Goal: Find specific page/section: Find specific page/section

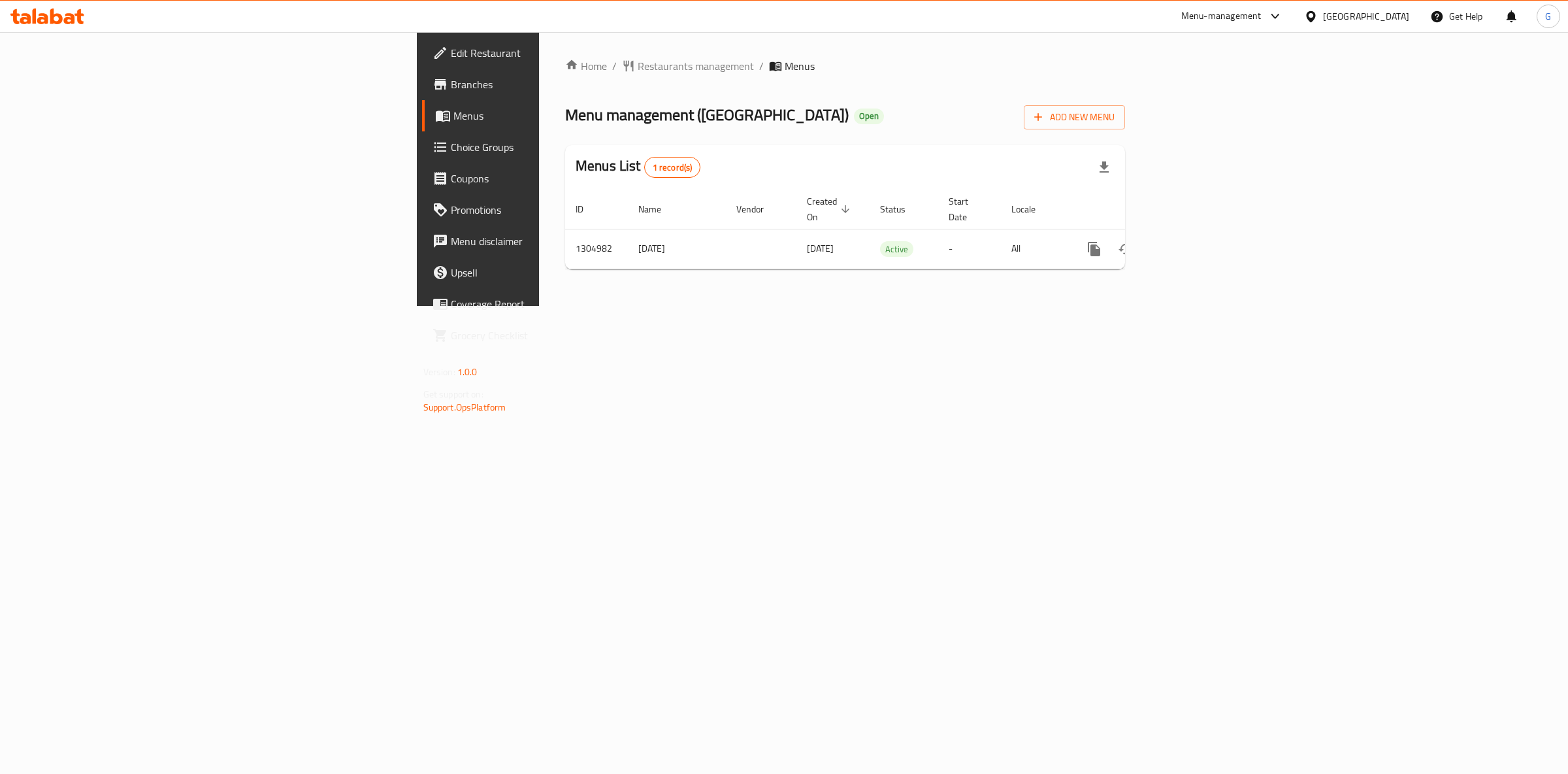
click at [454, 121] on span "Menus" at bounding box center [561, 115] width 215 height 15
click at [1196, 241] on icon "enhanced table" at bounding box center [1188, 249] width 15 height 15
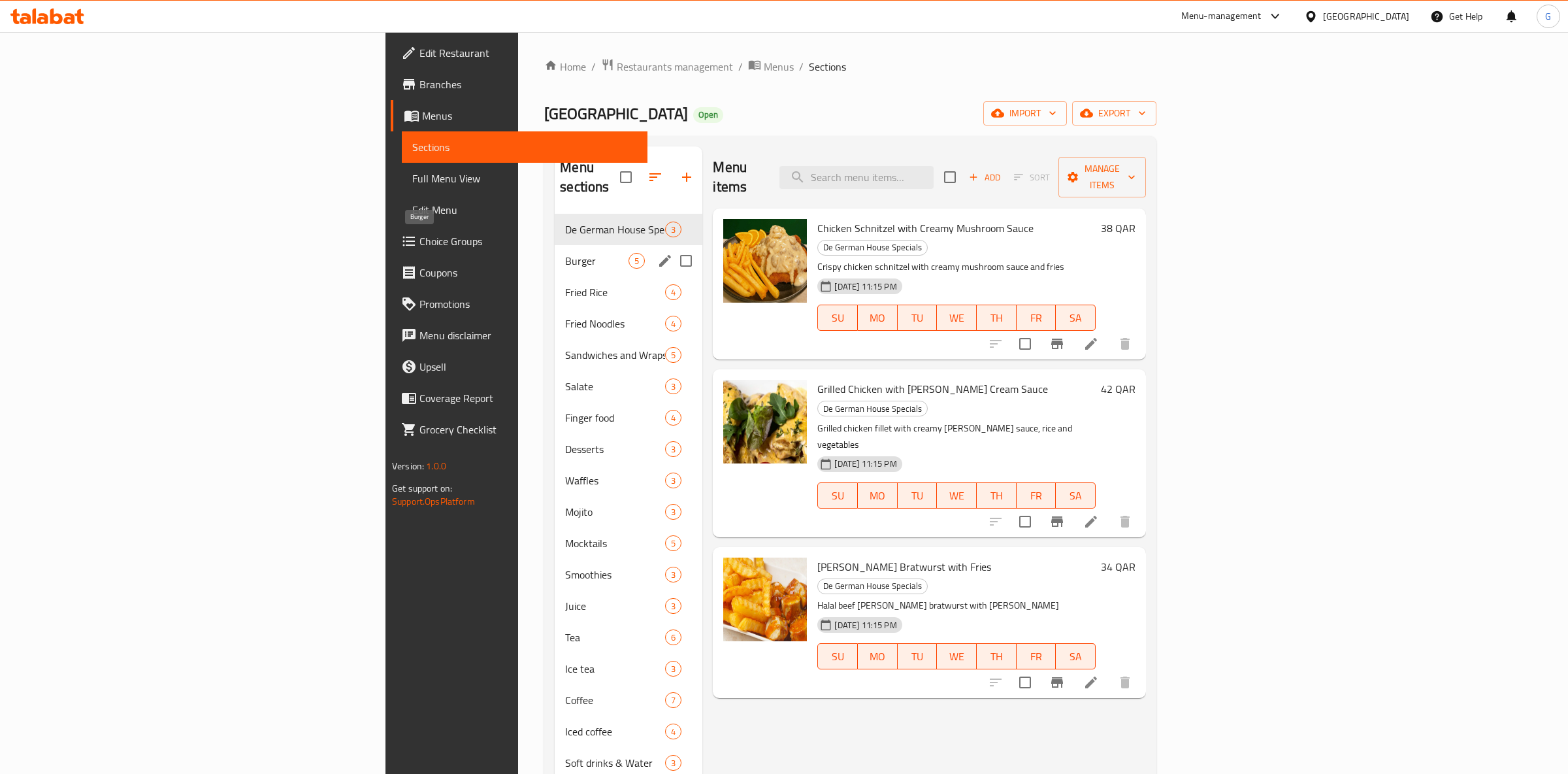
click at [565, 253] on span "Burger" at bounding box center [597, 261] width 63 height 15
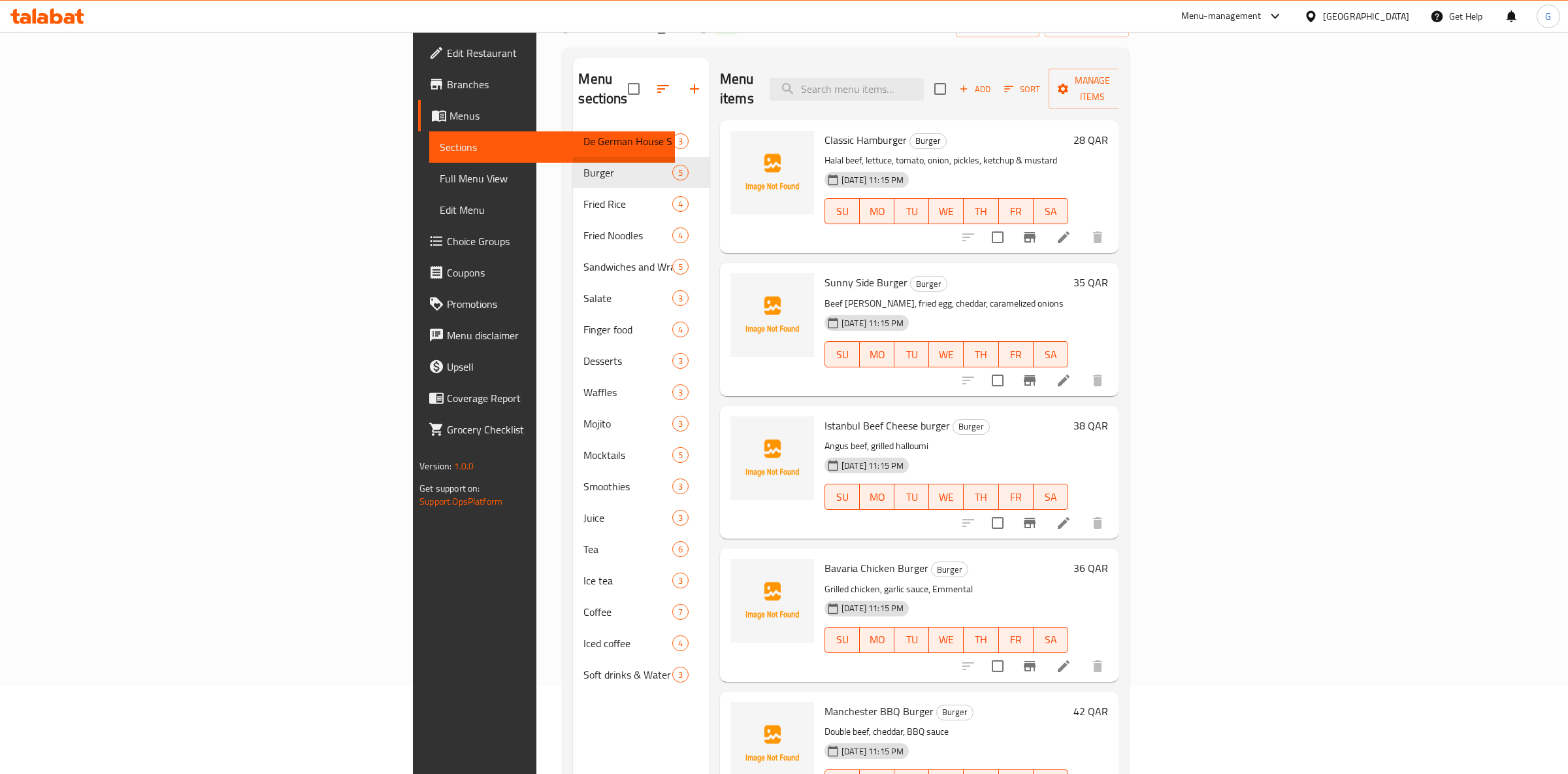
scroll to position [183, 0]
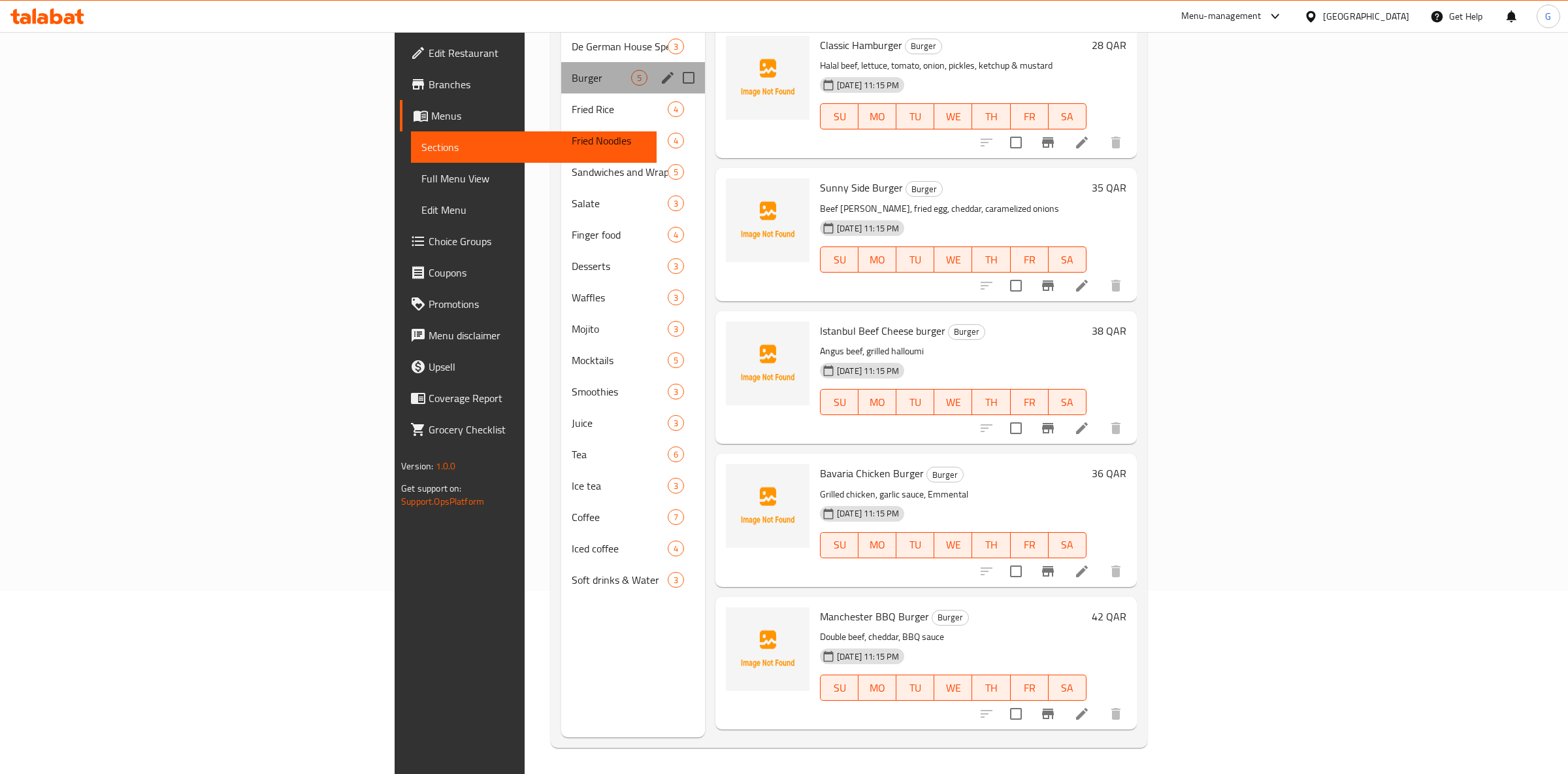
click at [561, 68] on div "Burger 5" at bounding box center [634, 78] width 144 height 32
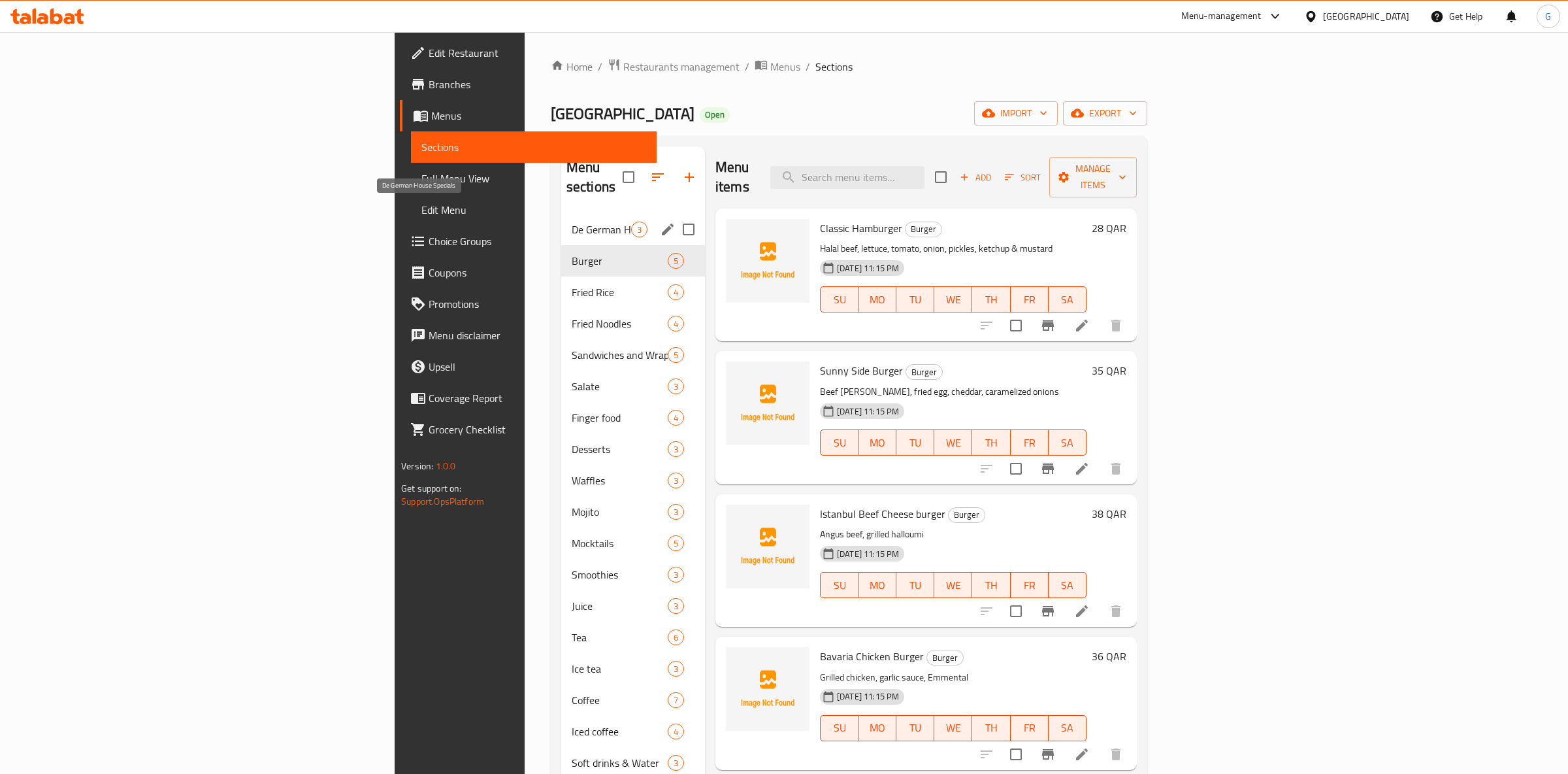
click at [572, 221] on span "De German House Specials" at bounding box center [602, 229] width 60 height 15
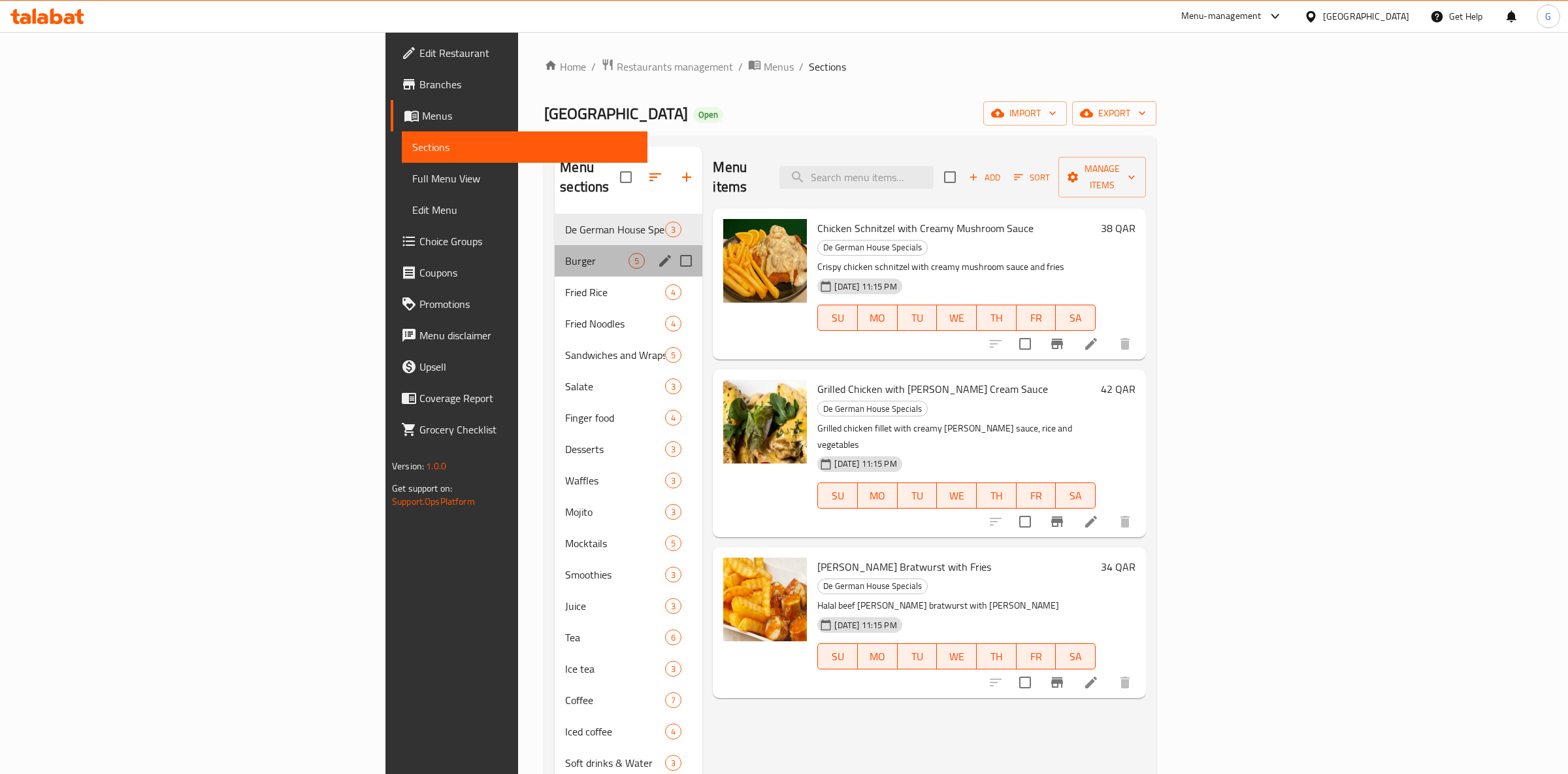
click at [555, 245] on div "Burger 5" at bounding box center [629, 261] width 148 height 32
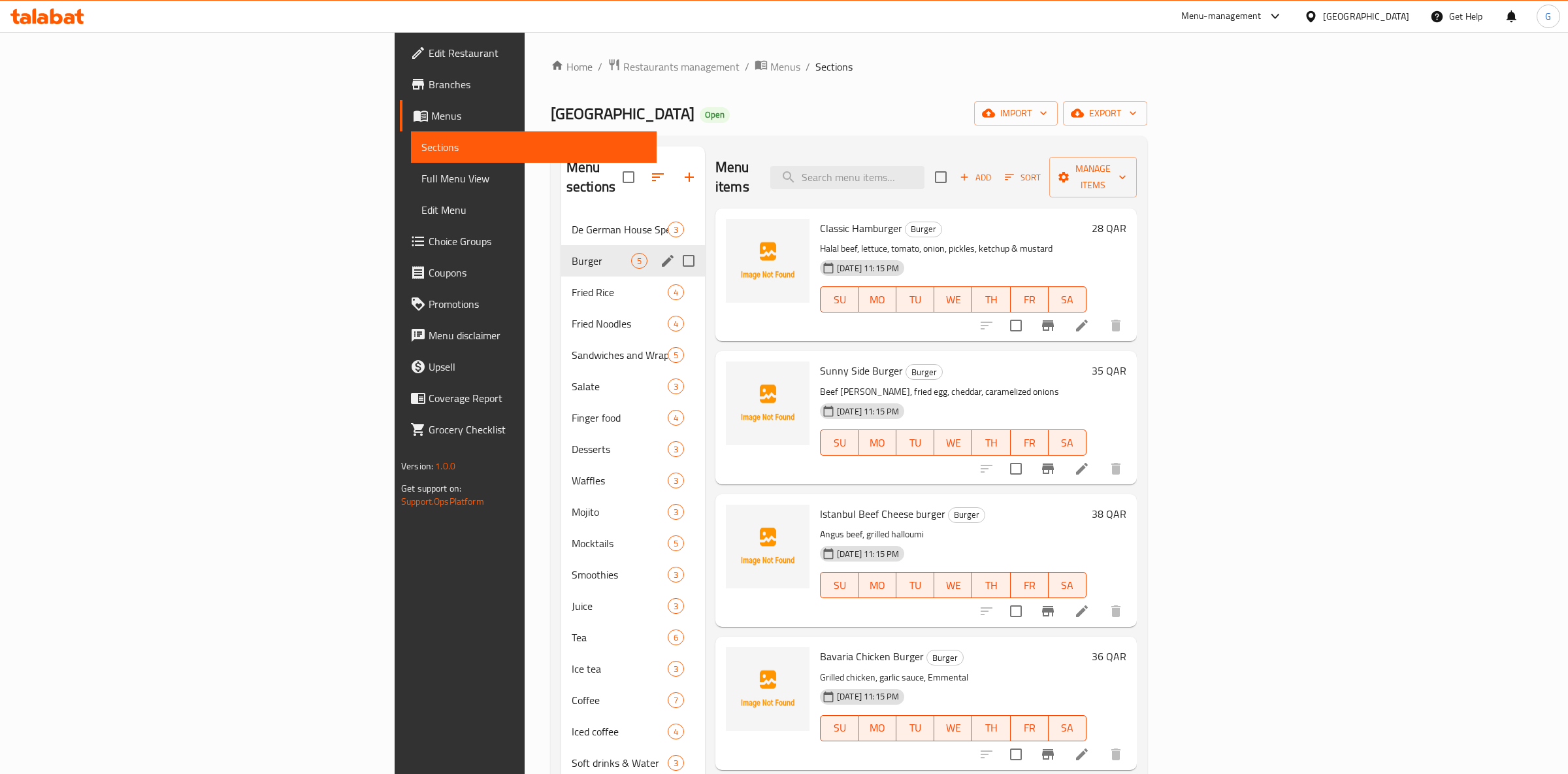
drag, startPoint x: 368, startPoint y: 252, endPoint x: 364, endPoint y: 260, distance: 8.9
click at [561, 257] on div "Burger 5" at bounding box center [634, 261] width 144 height 32
click at [572, 285] on span "Fried Rice" at bounding box center [602, 292] width 60 height 15
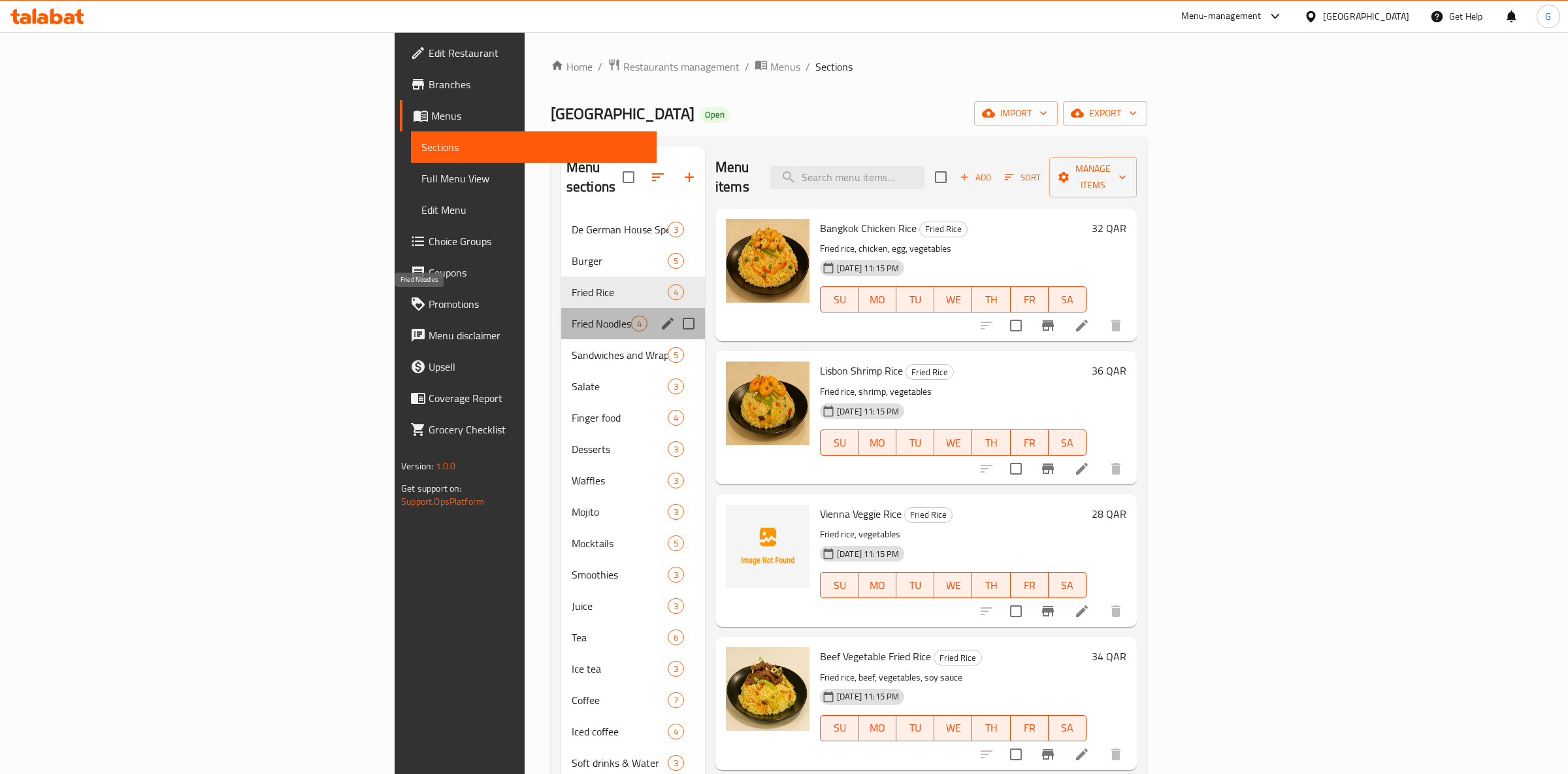
click at [572, 315] on span "Fried Noodles" at bounding box center [602, 323] width 60 height 15
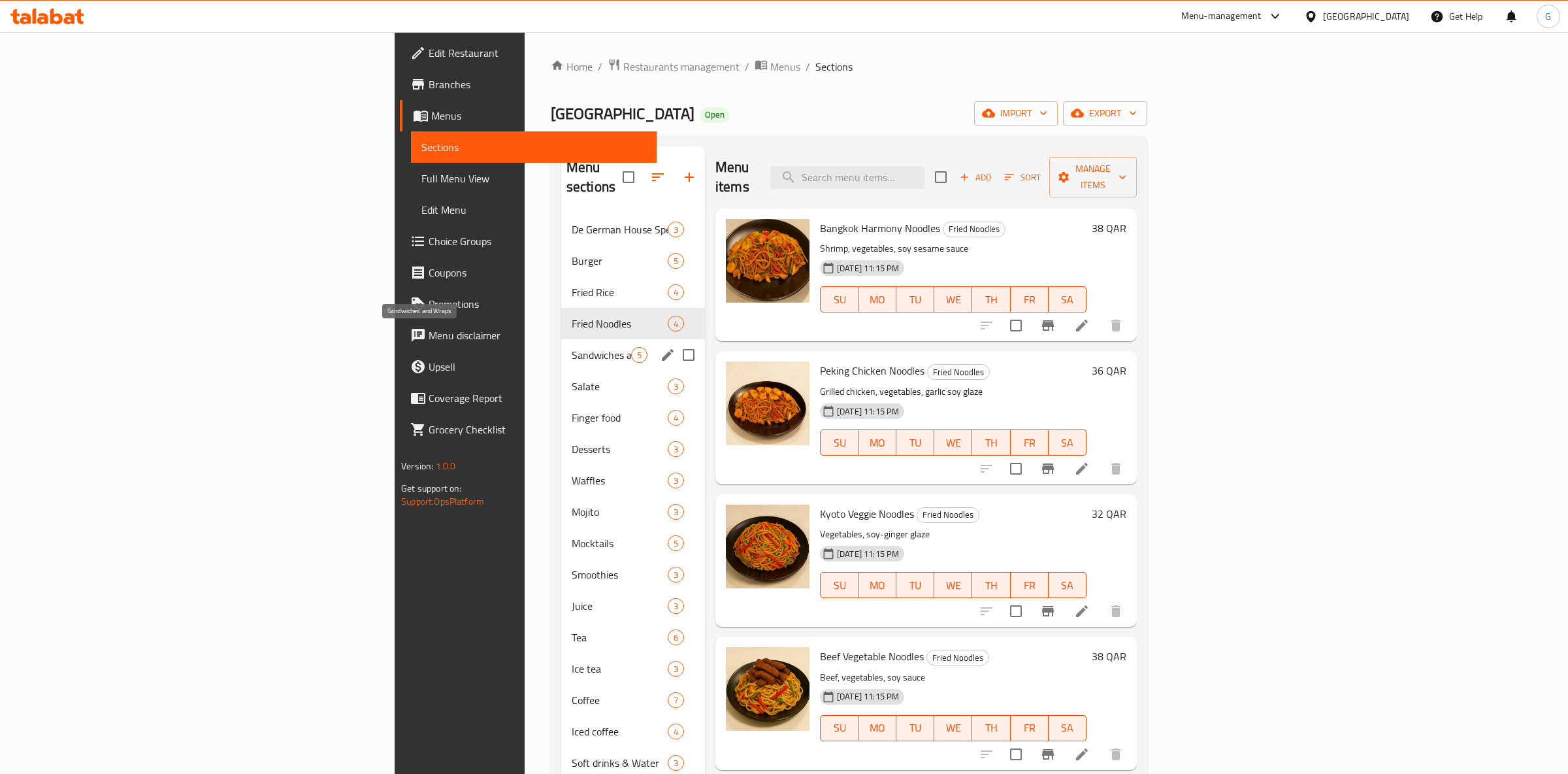
click at [572, 347] on span "Sandwiches and Wraps" at bounding box center [602, 355] width 60 height 15
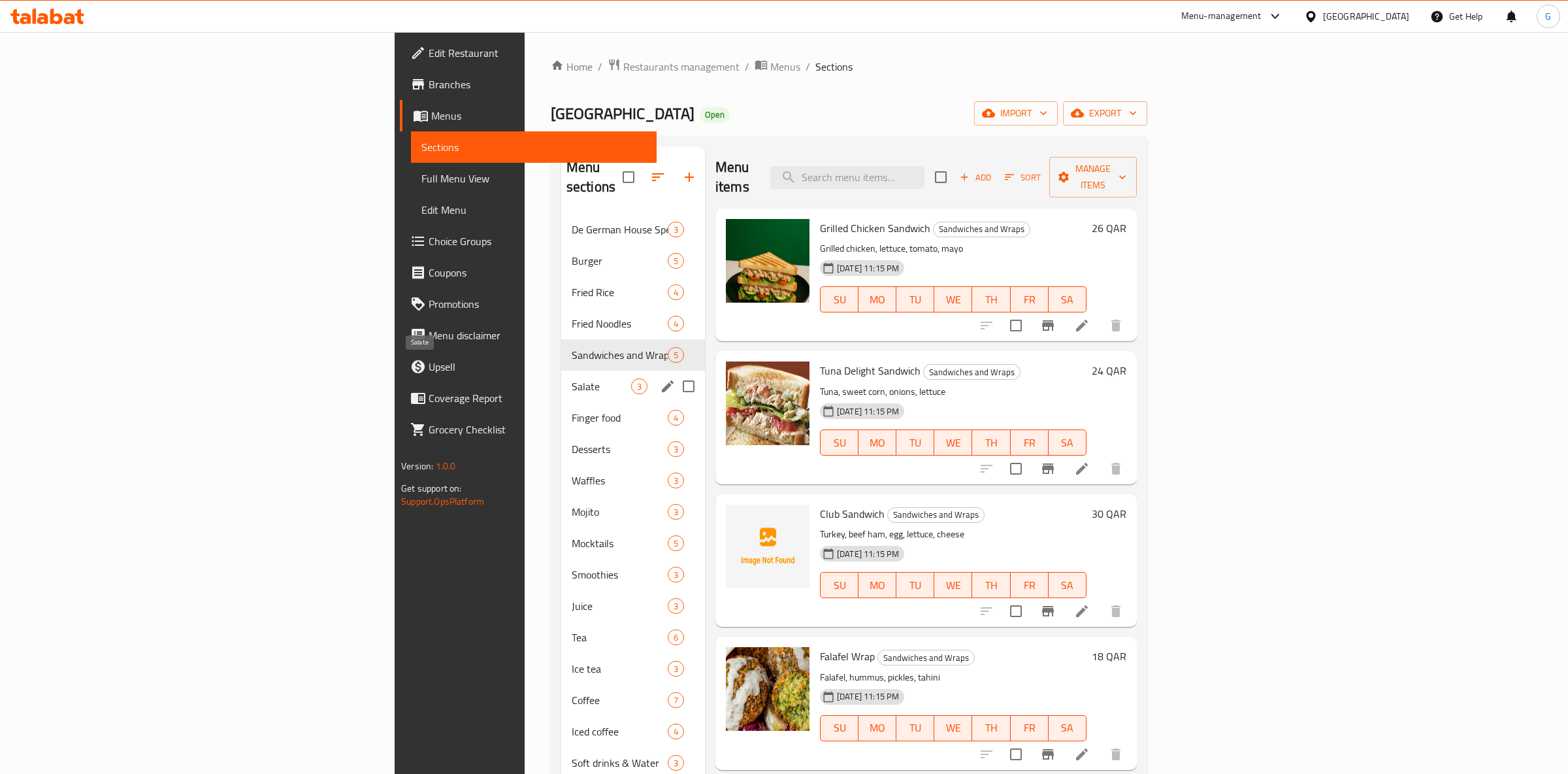
click at [572, 379] on span "Salate" at bounding box center [602, 387] width 60 height 15
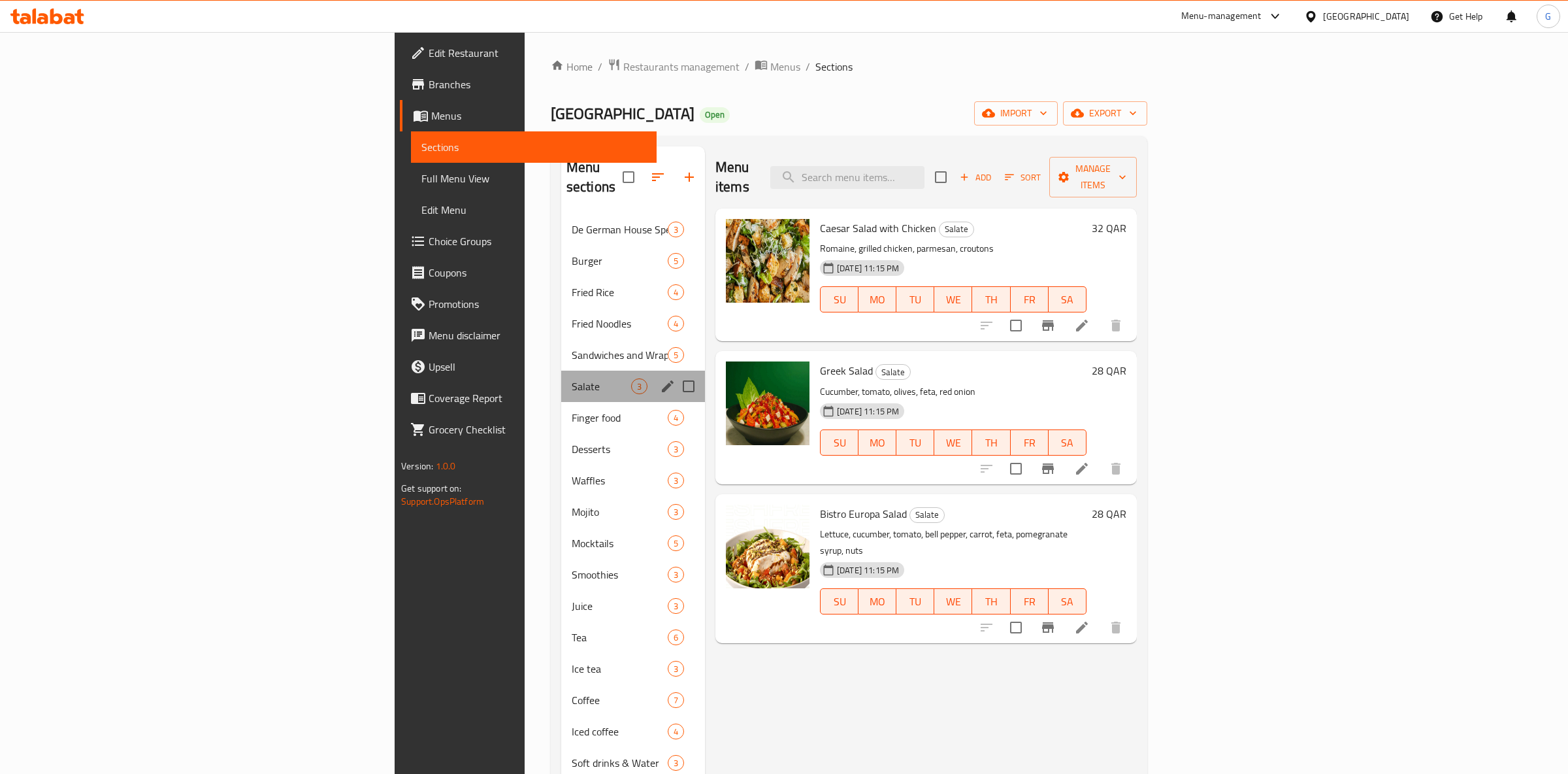
click at [561, 376] on div "Salate 3" at bounding box center [634, 386] width 144 height 32
click at [572, 410] on span "Finger food" at bounding box center [602, 417] width 60 height 15
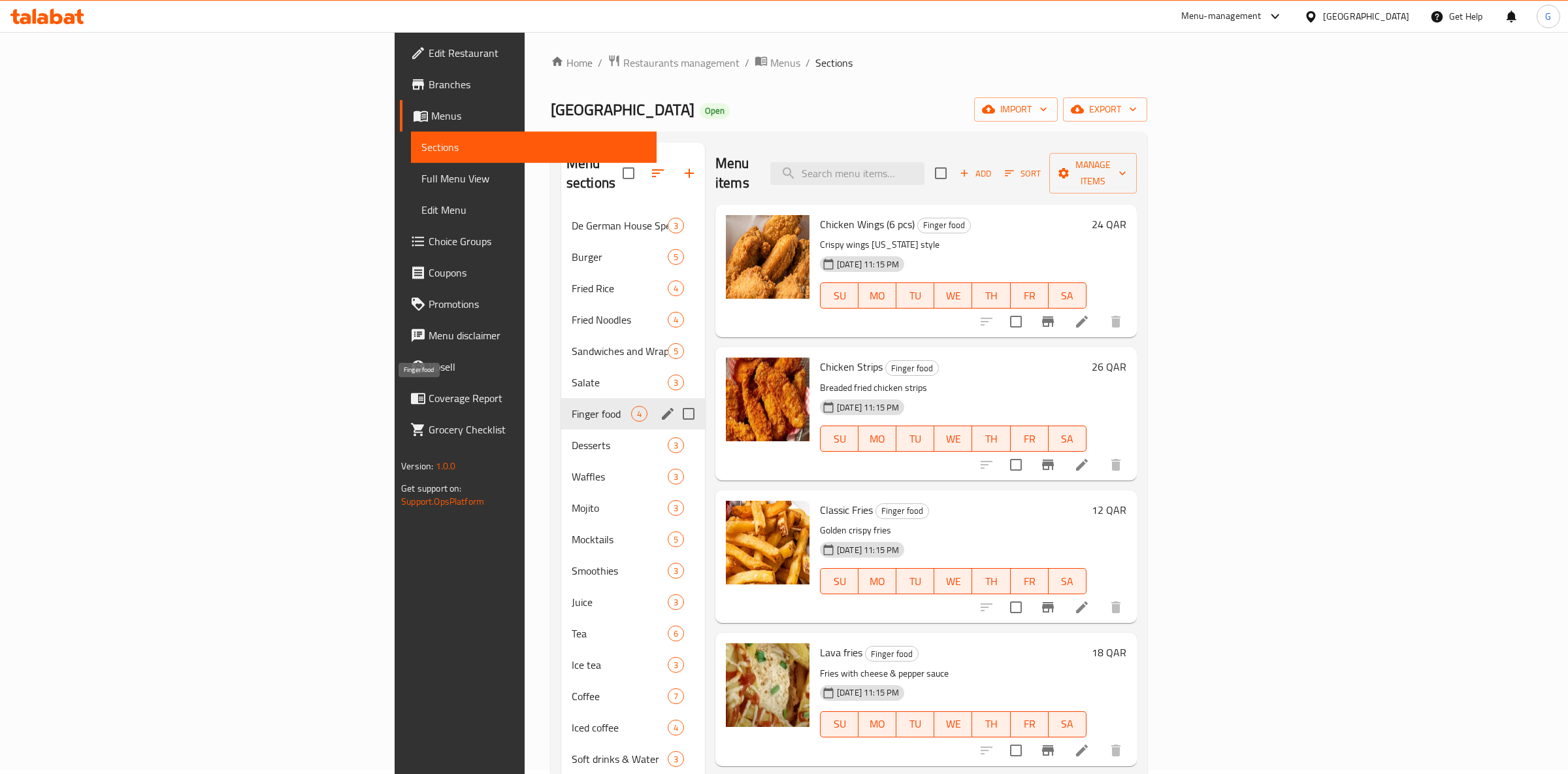
scroll to position [137, 0]
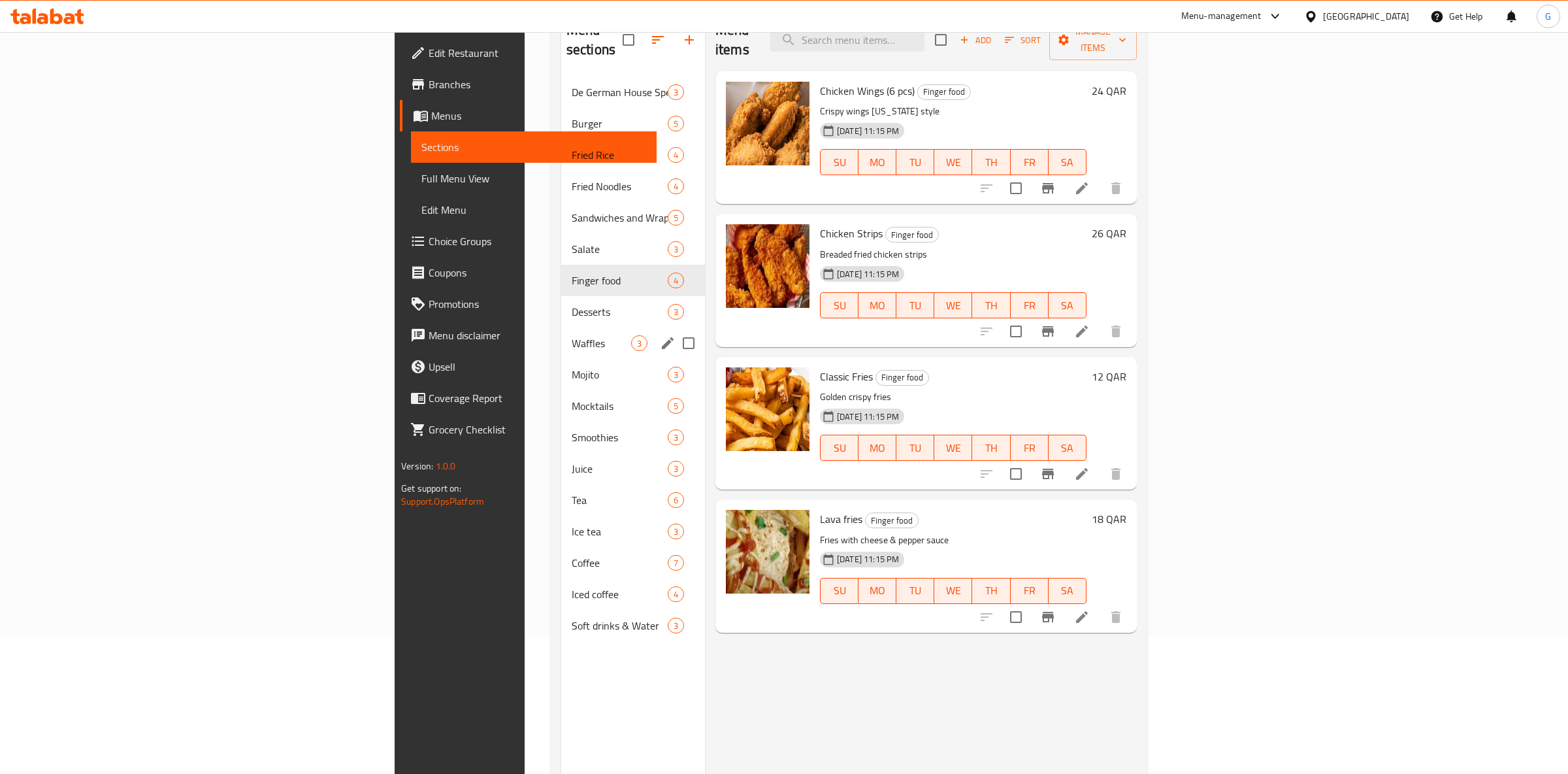
click at [572, 304] on span "Desserts" at bounding box center [620, 312] width 96 height 15
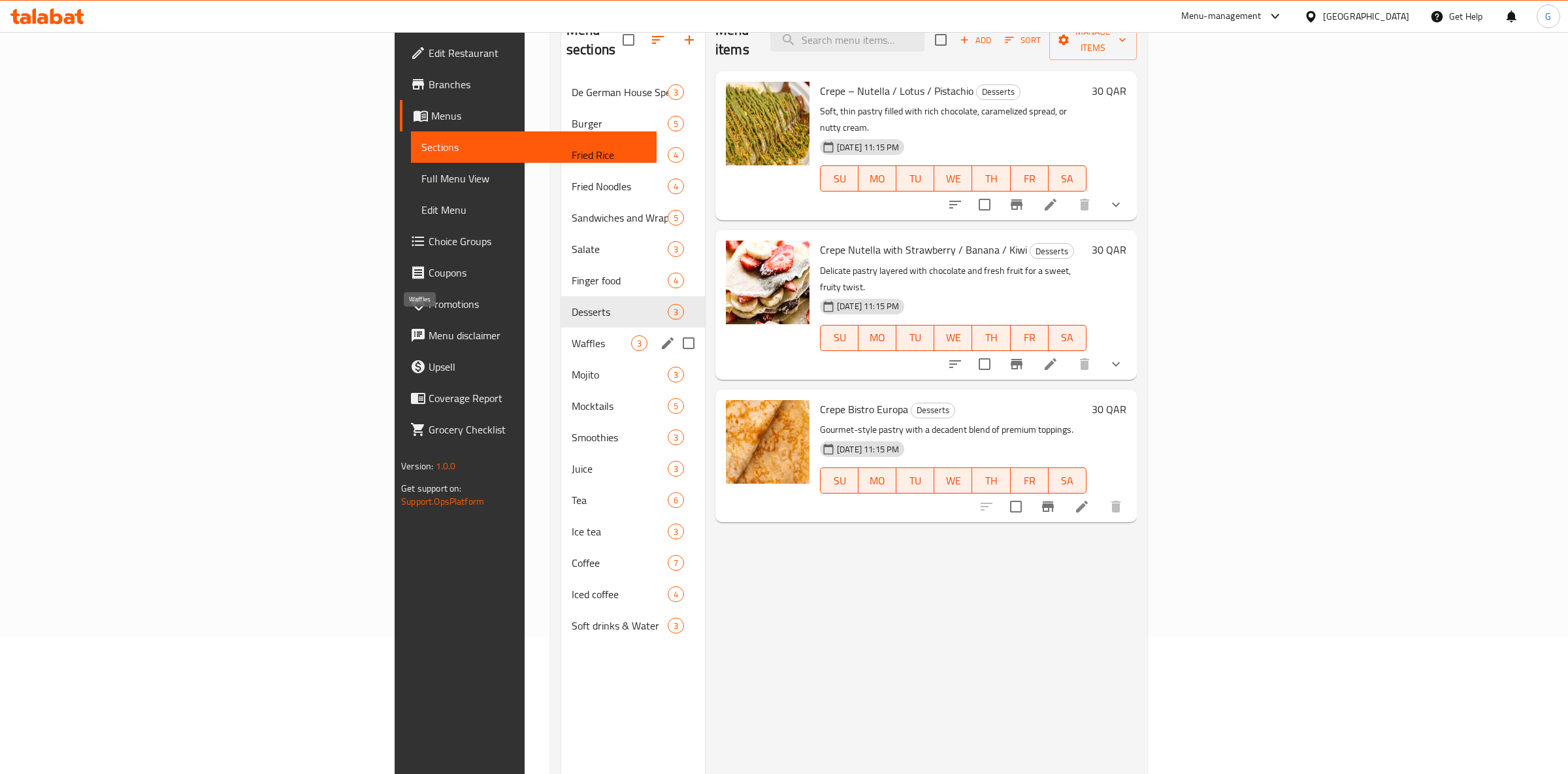
click at [572, 336] on span "Waffles" at bounding box center [602, 343] width 60 height 15
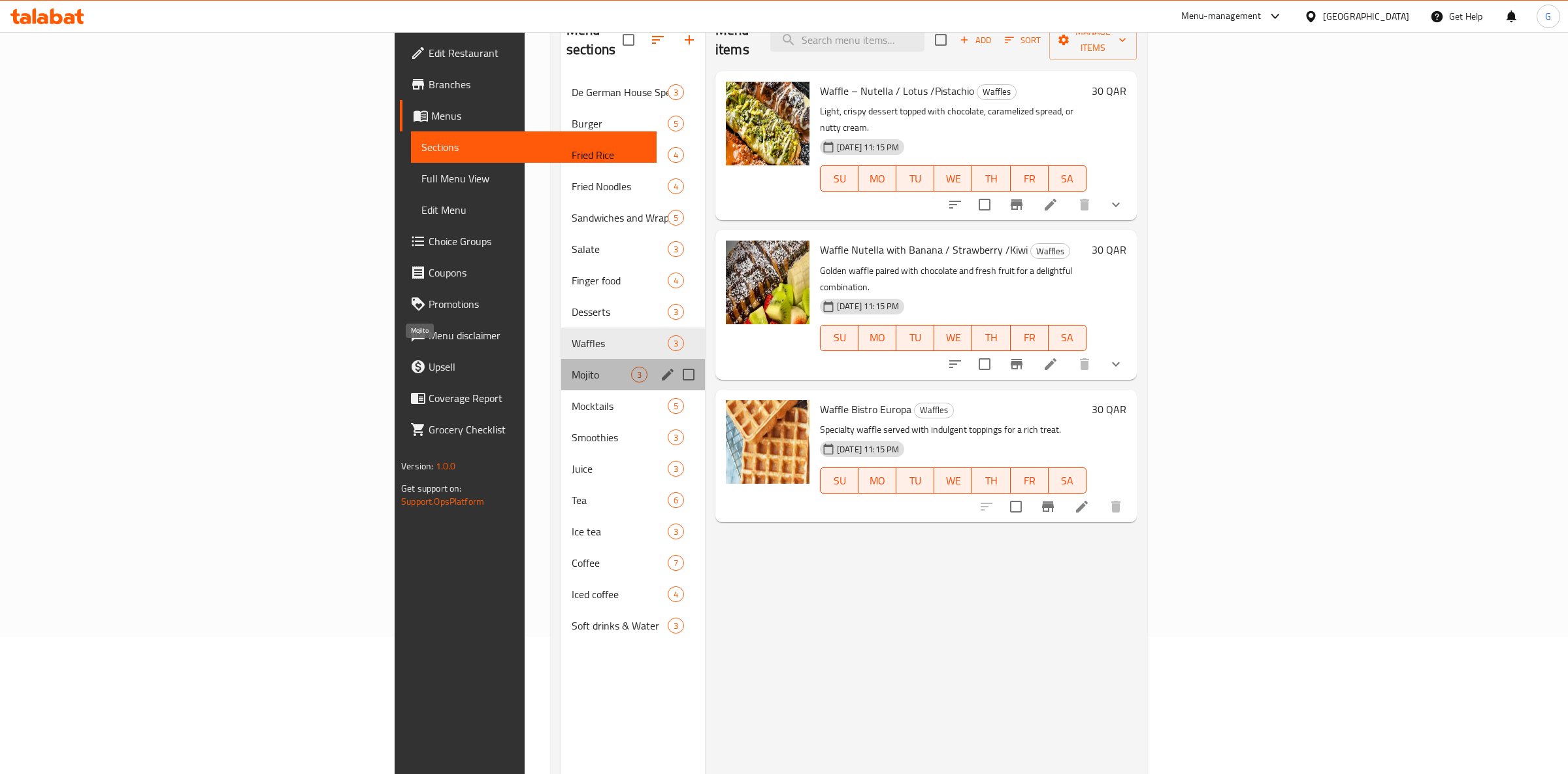
click at [572, 366] on span "Mojito" at bounding box center [602, 374] width 60 height 15
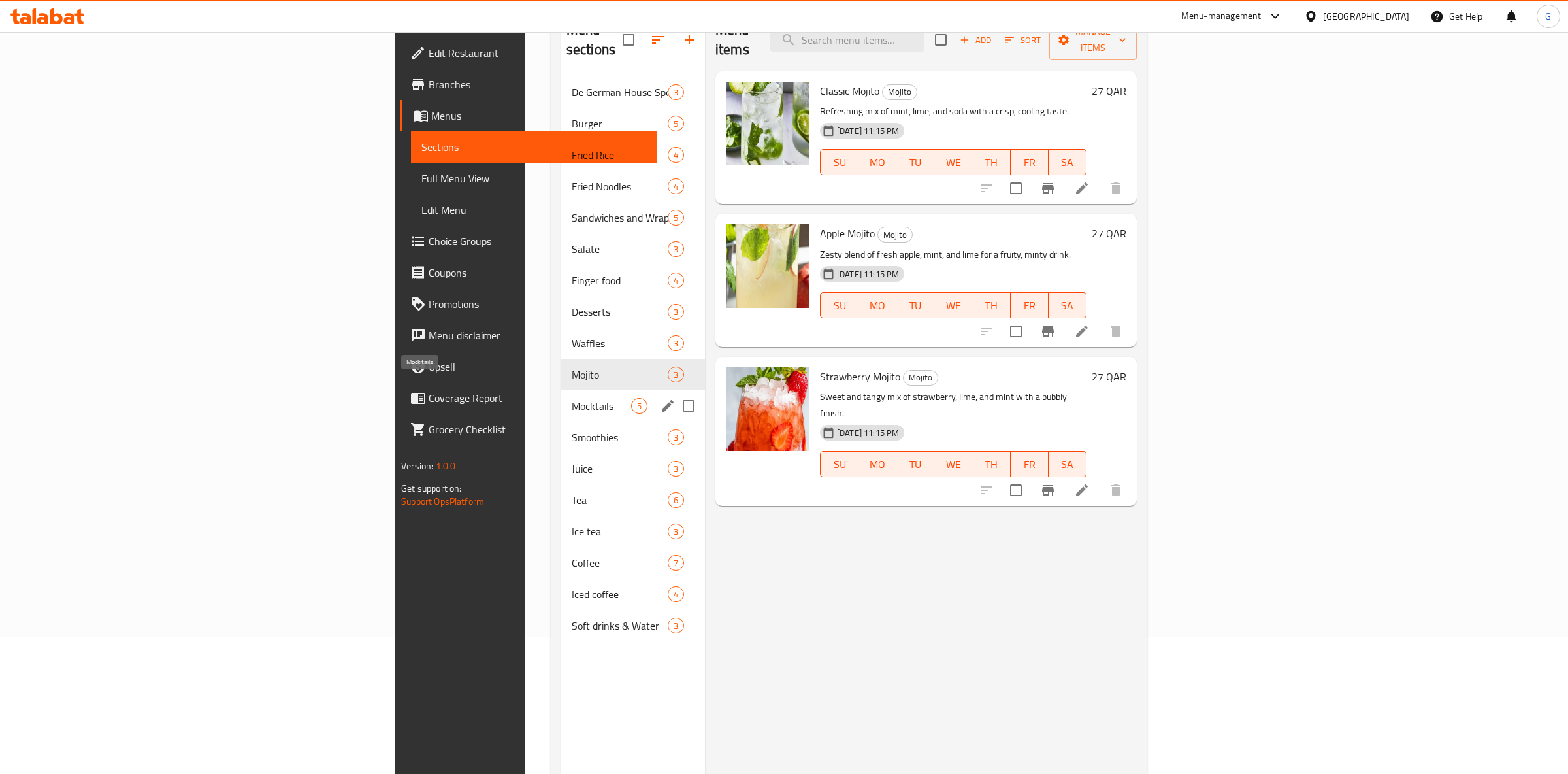
click at [572, 398] on span "Mocktails" at bounding box center [602, 406] width 60 height 15
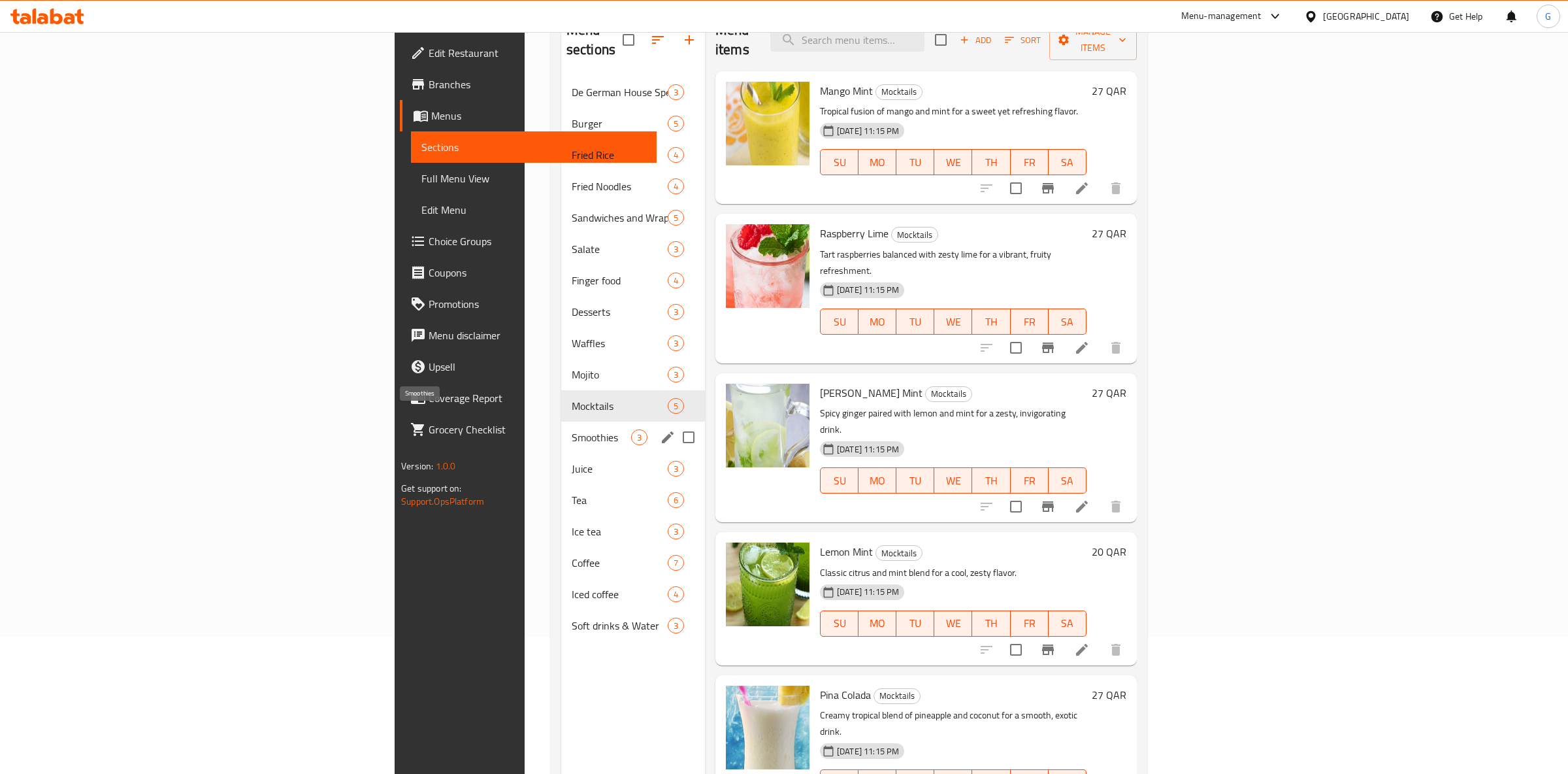
click at [572, 430] on span "Smoothies" at bounding box center [602, 437] width 60 height 15
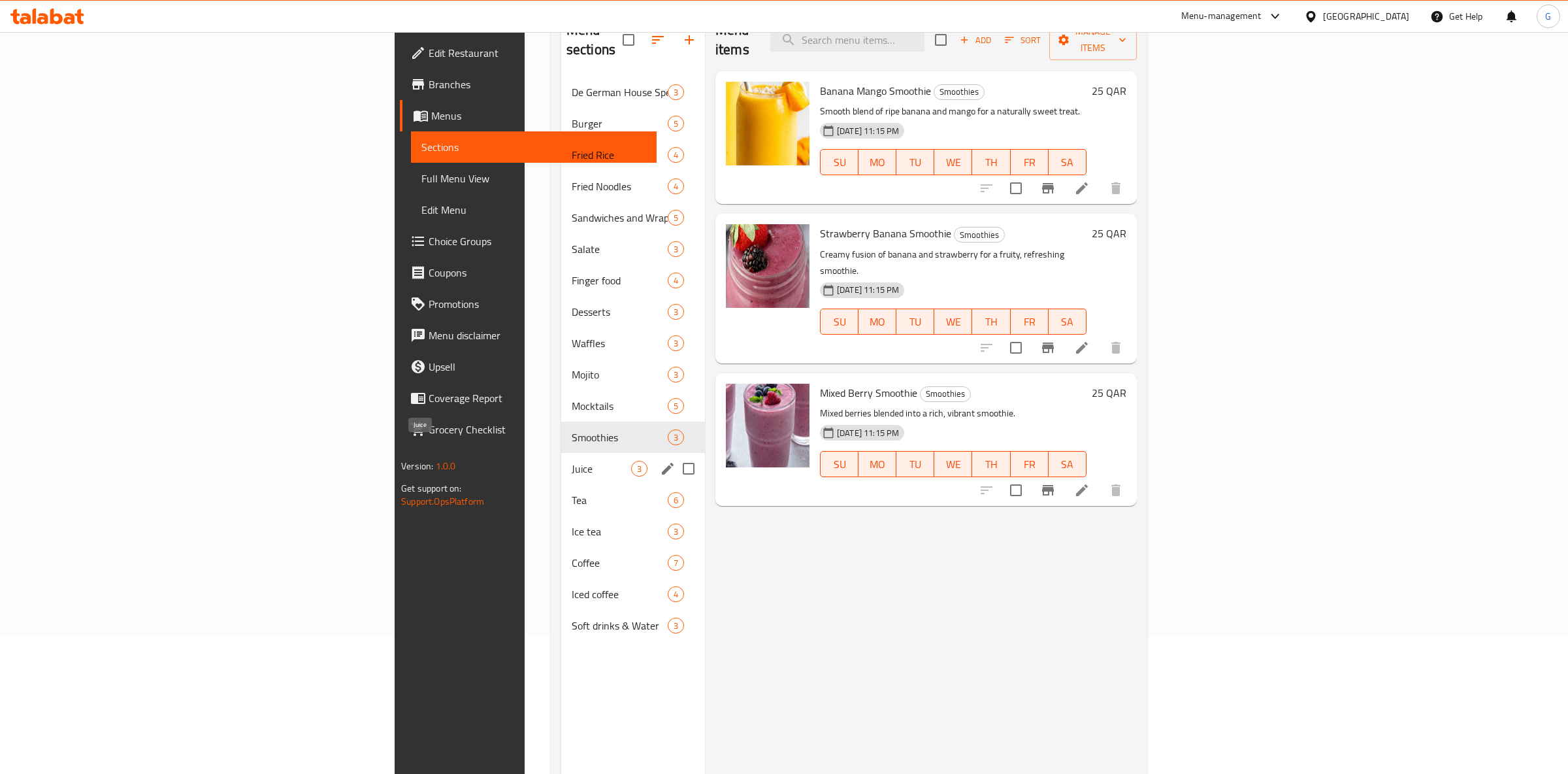
click at [572, 461] on span "Juice" at bounding box center [602, 468] width 60 height 15
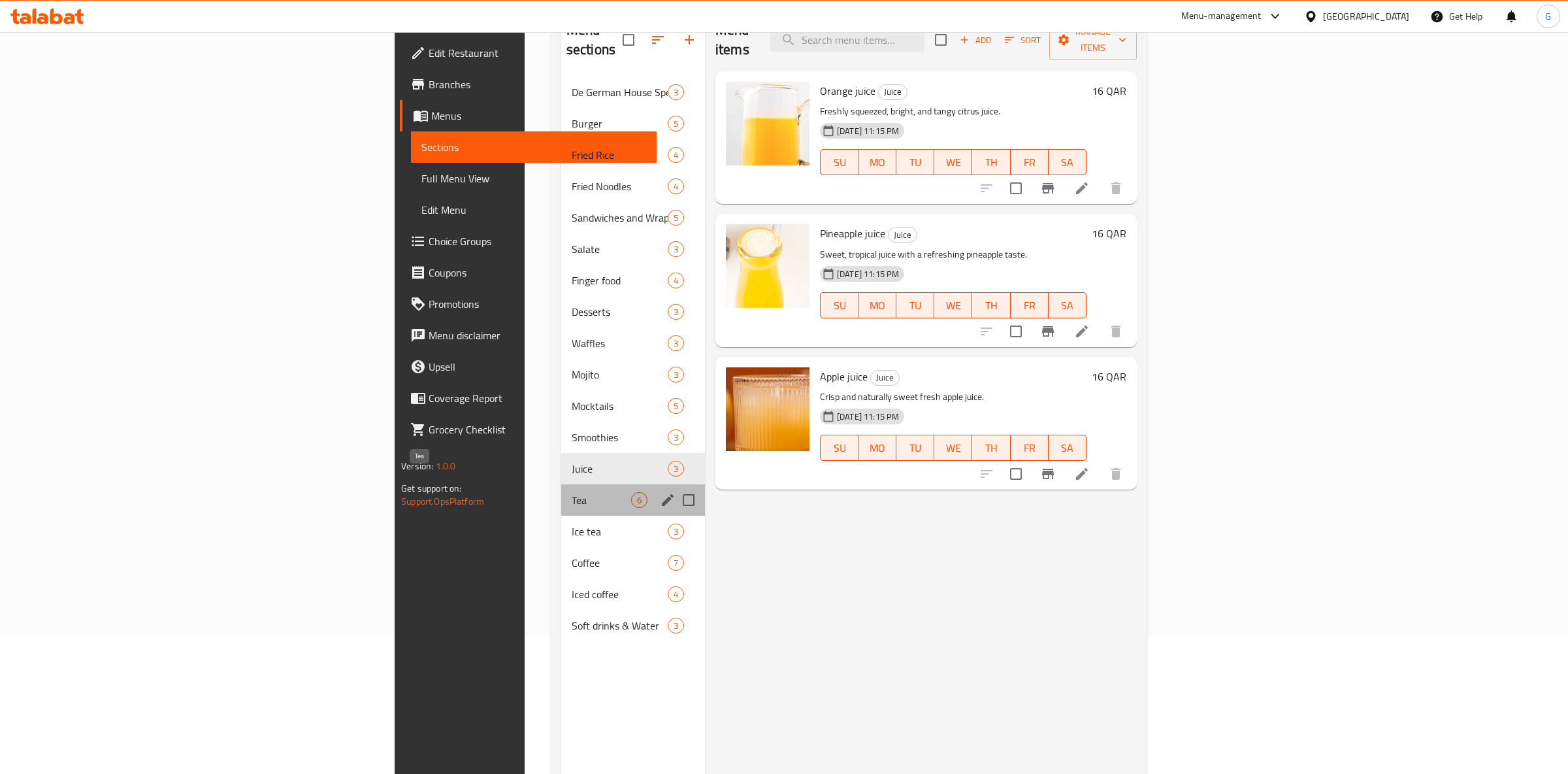
click at [572, 492] on span "Tea" at bounding box center [602, 500] width 60 height 15
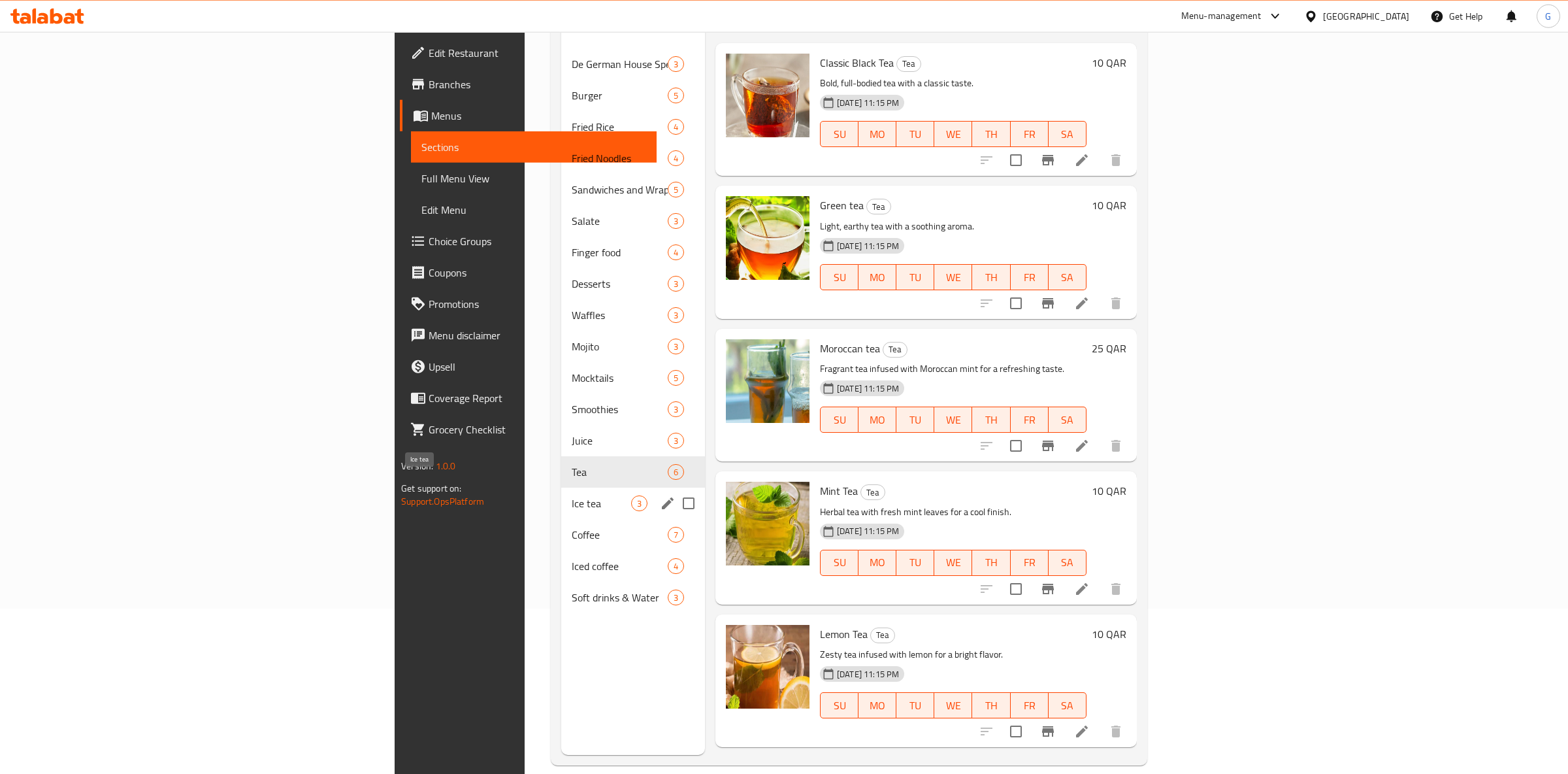
scroll to position [183, 0]
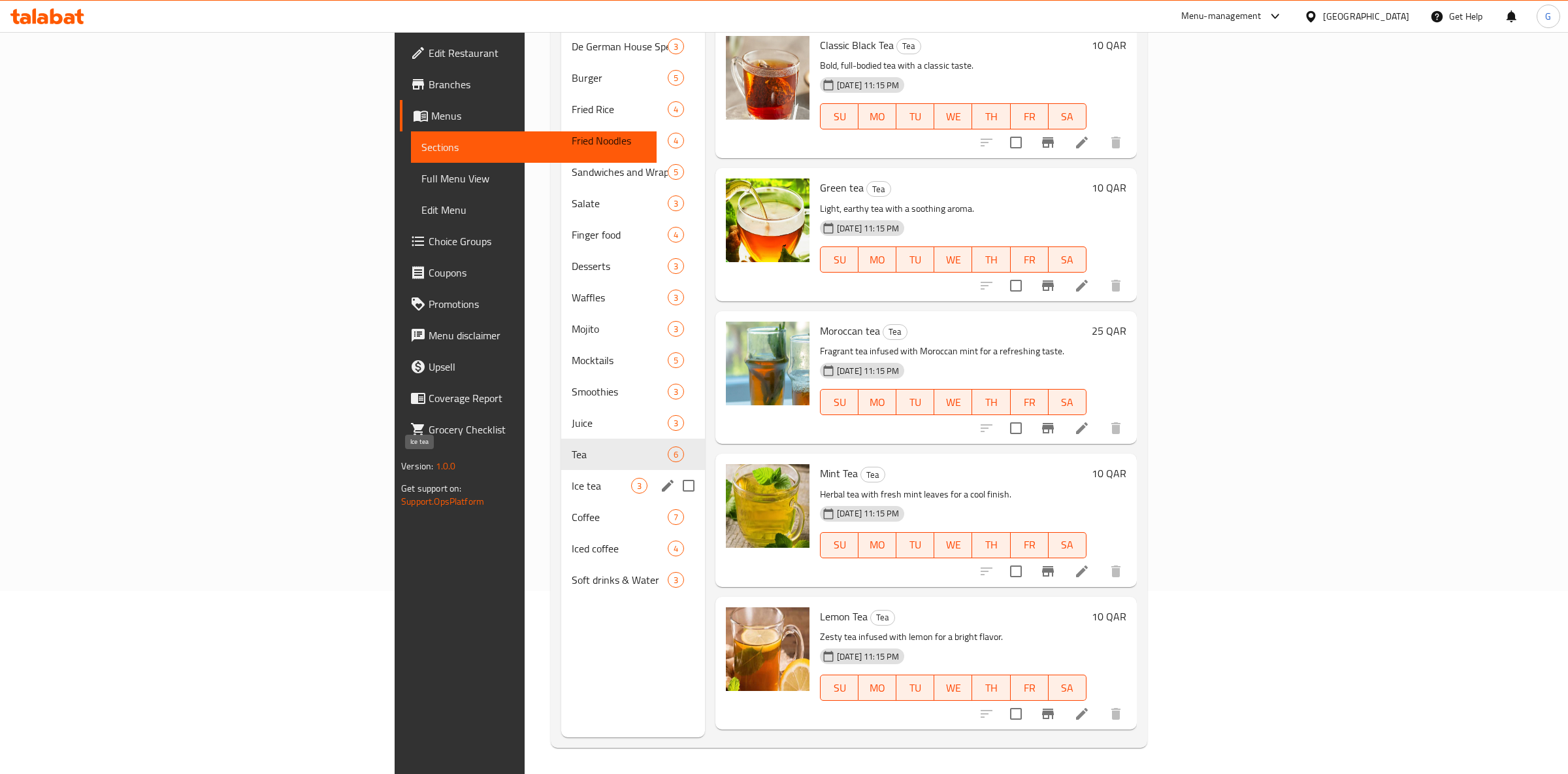
click at [572, 478] on span "Ice tea" at bounding box center [602, 486] width 60 height 15
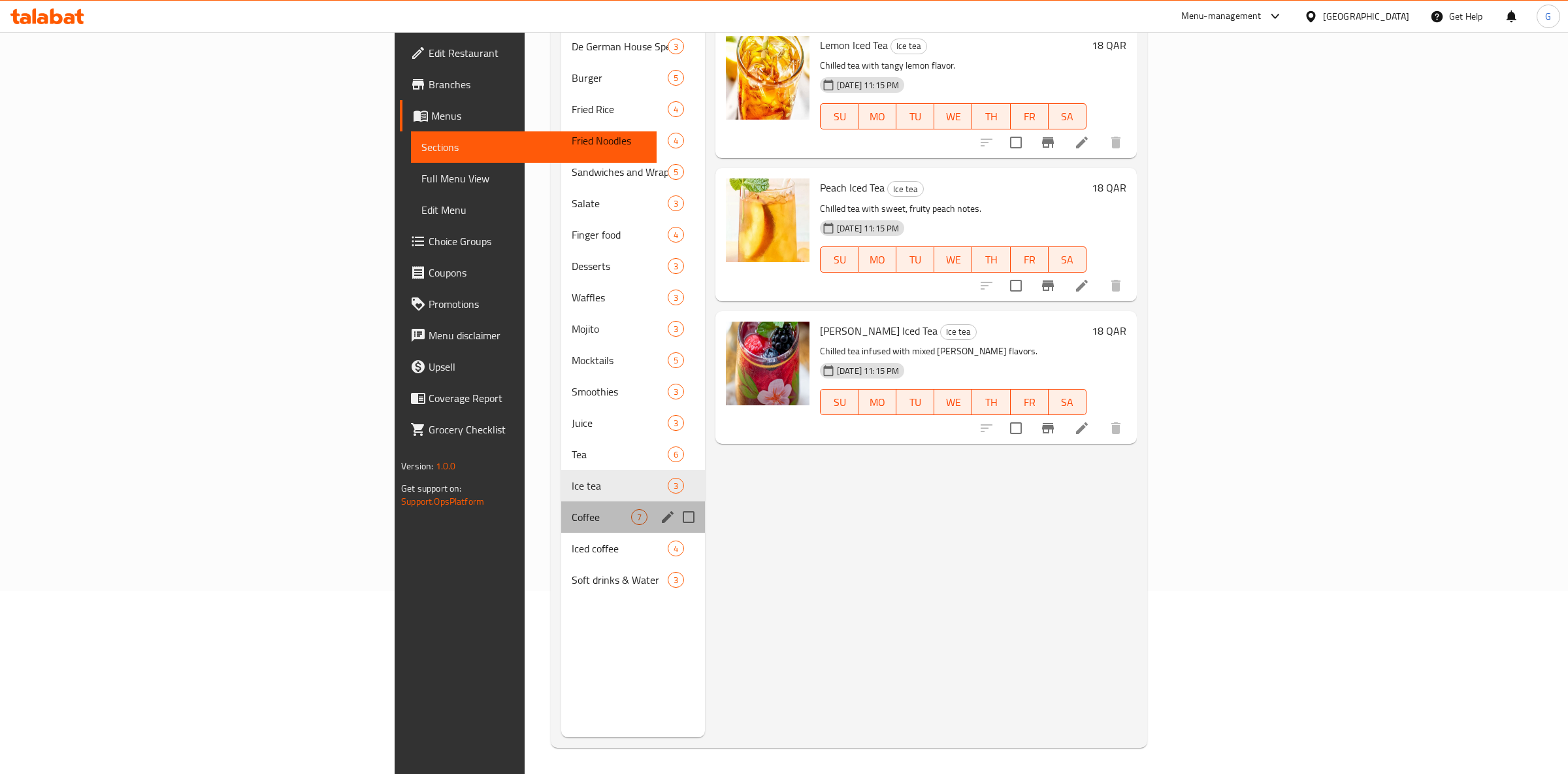
click at [561, 501] on div "Coffee 7" at bounding box center [634, 516] width 144 height 32
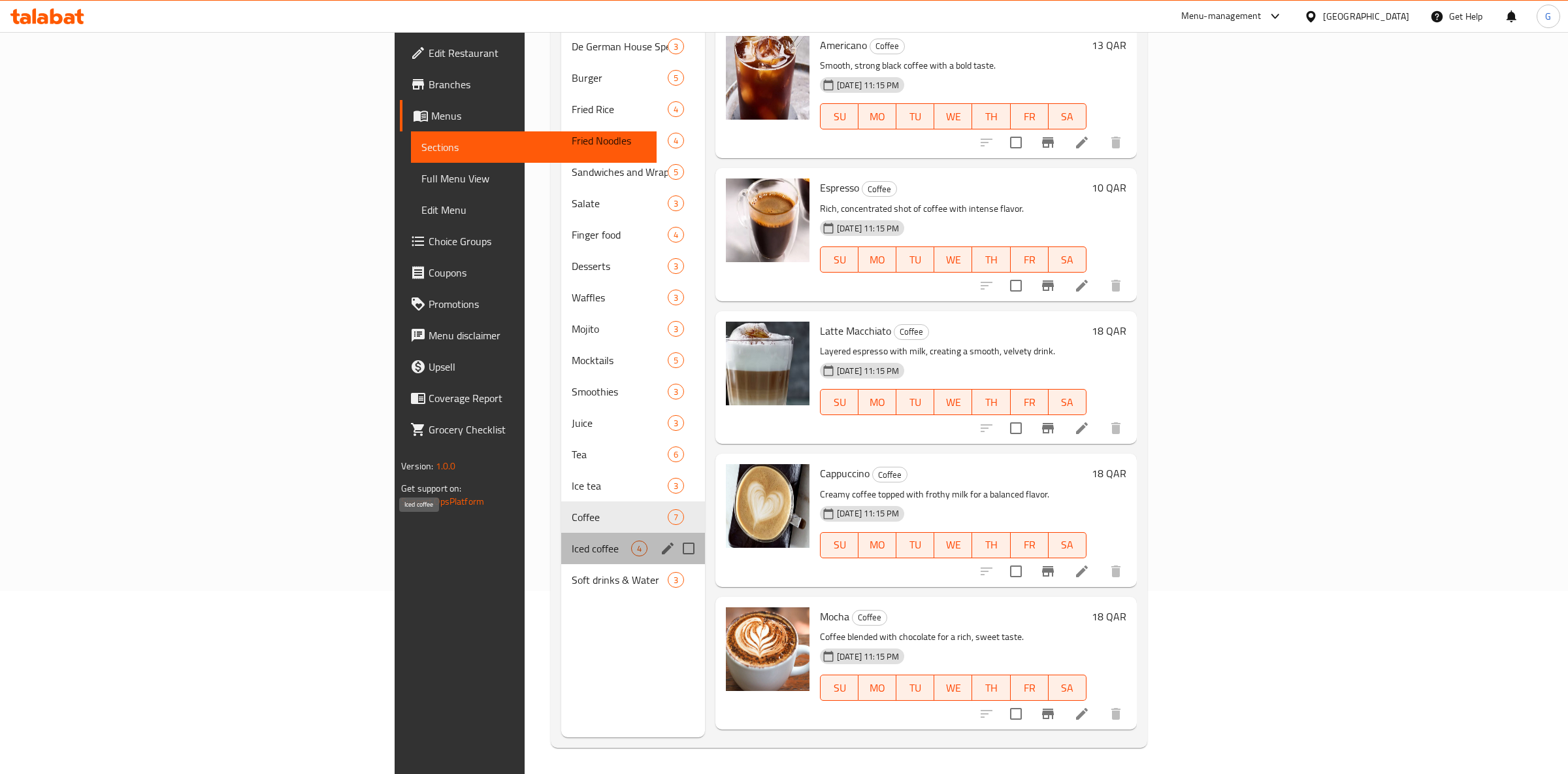
click at [572, 540] on span "Iced coffee" at bounding box center [602, 548] width 60 height 15
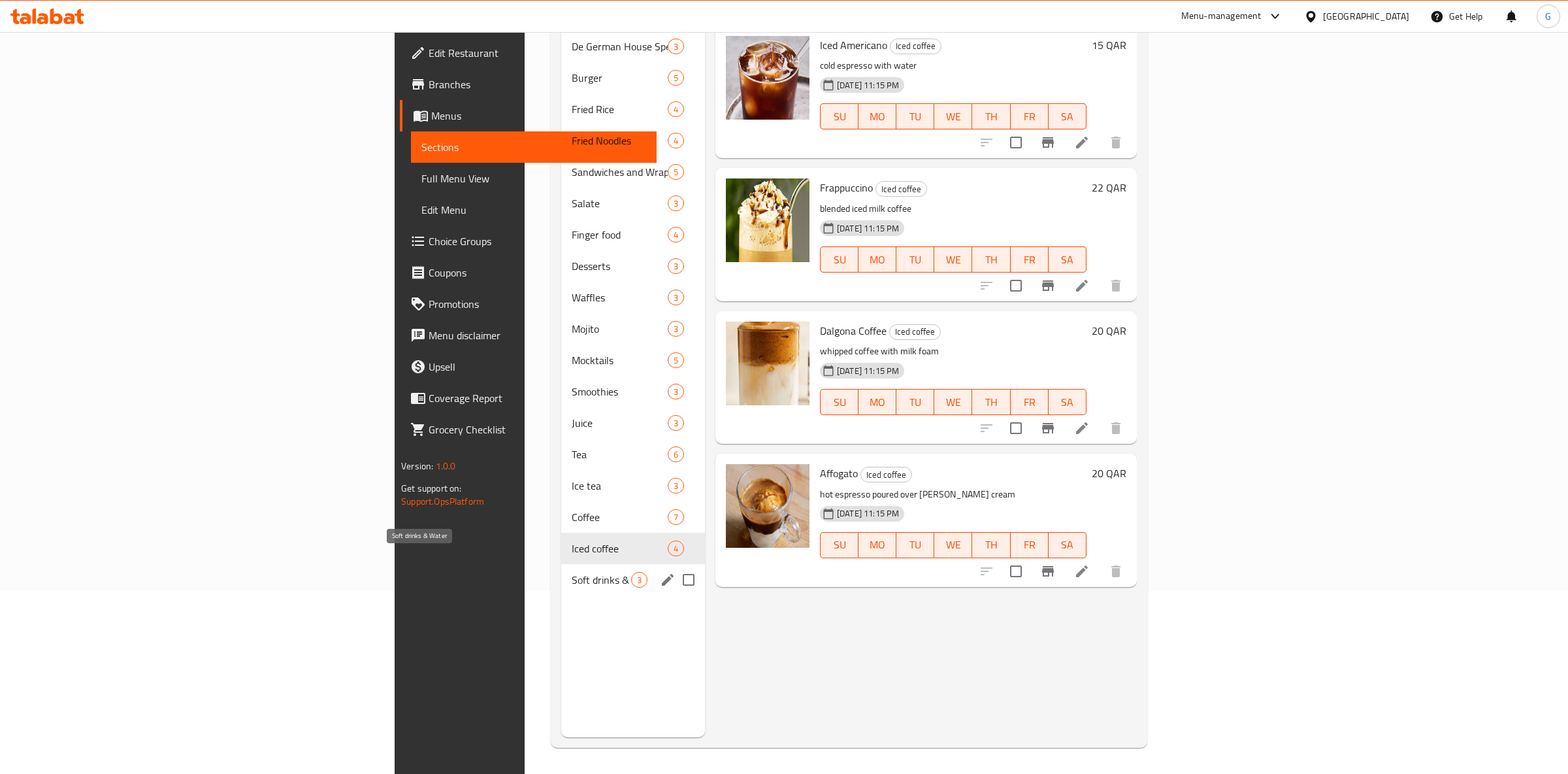
click at [572, 572] on span "Soft drinks & Water" at bounding box center [602, 580] width 60 height 15
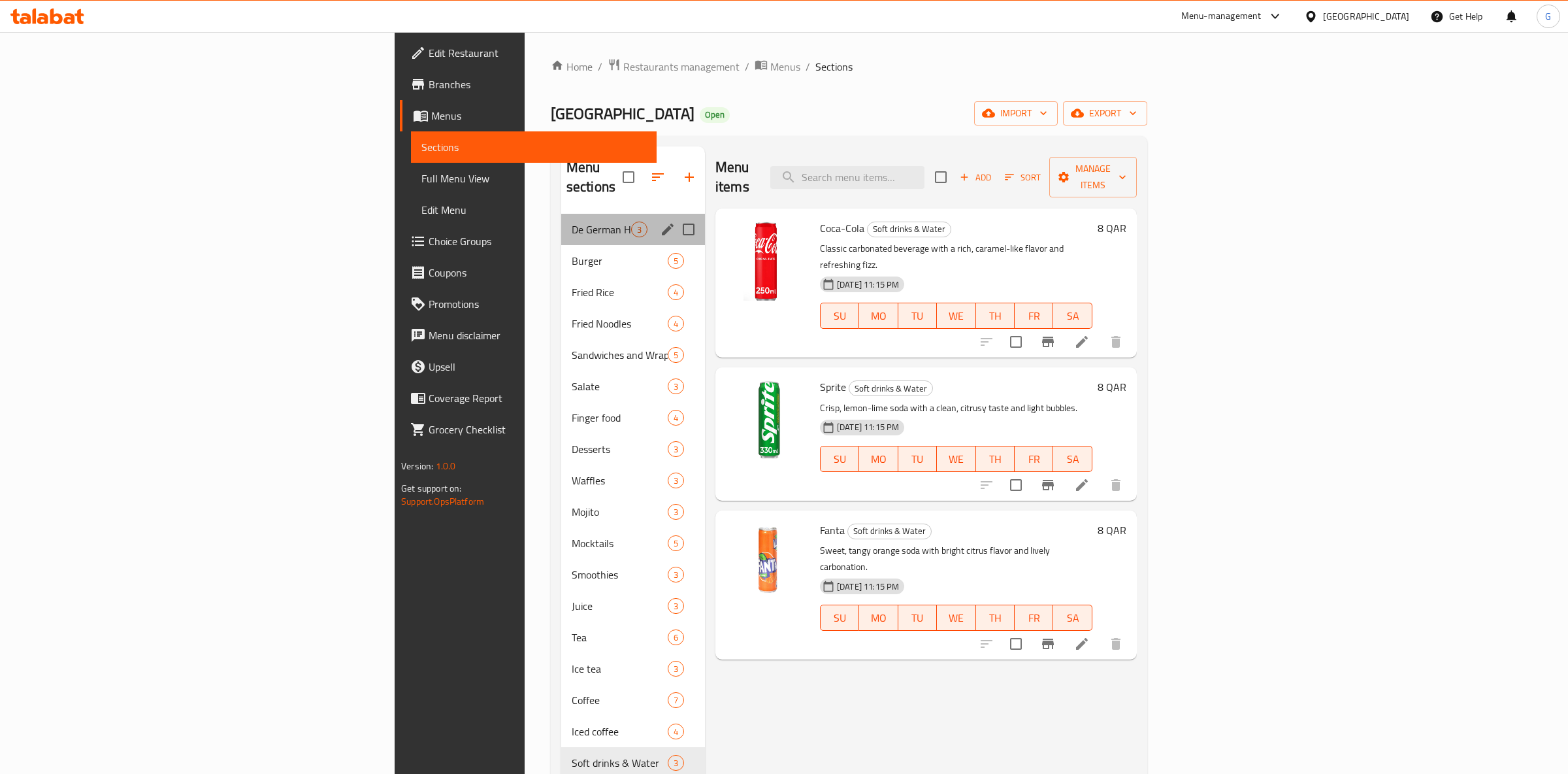
click at [561, 221] on div "De German House Specials 3" at bounding box center [634, 229] width 144 height 32
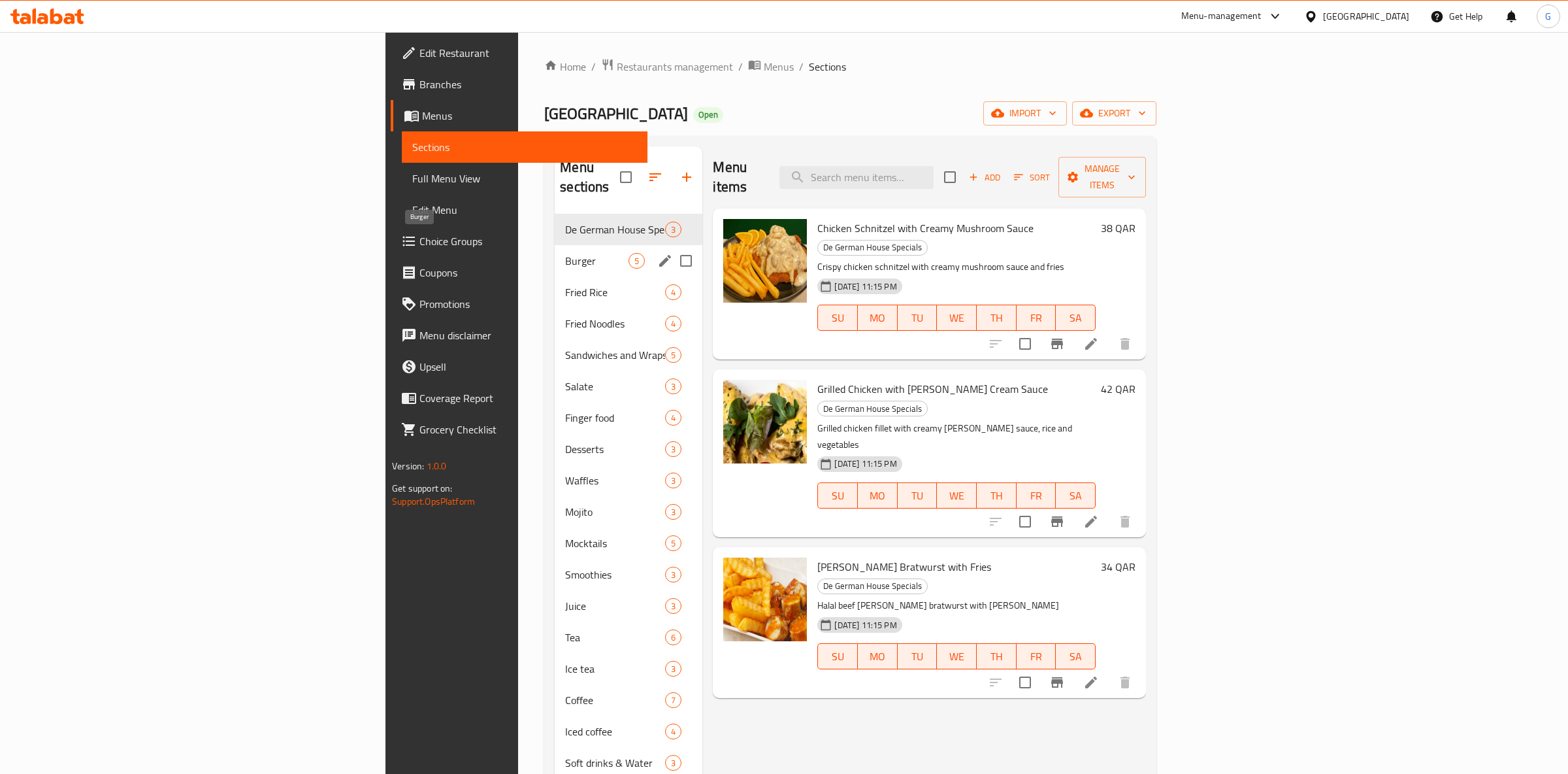
click at [565, 253] on span "Burger" at bounding box center [597, 261] width 63 height 15
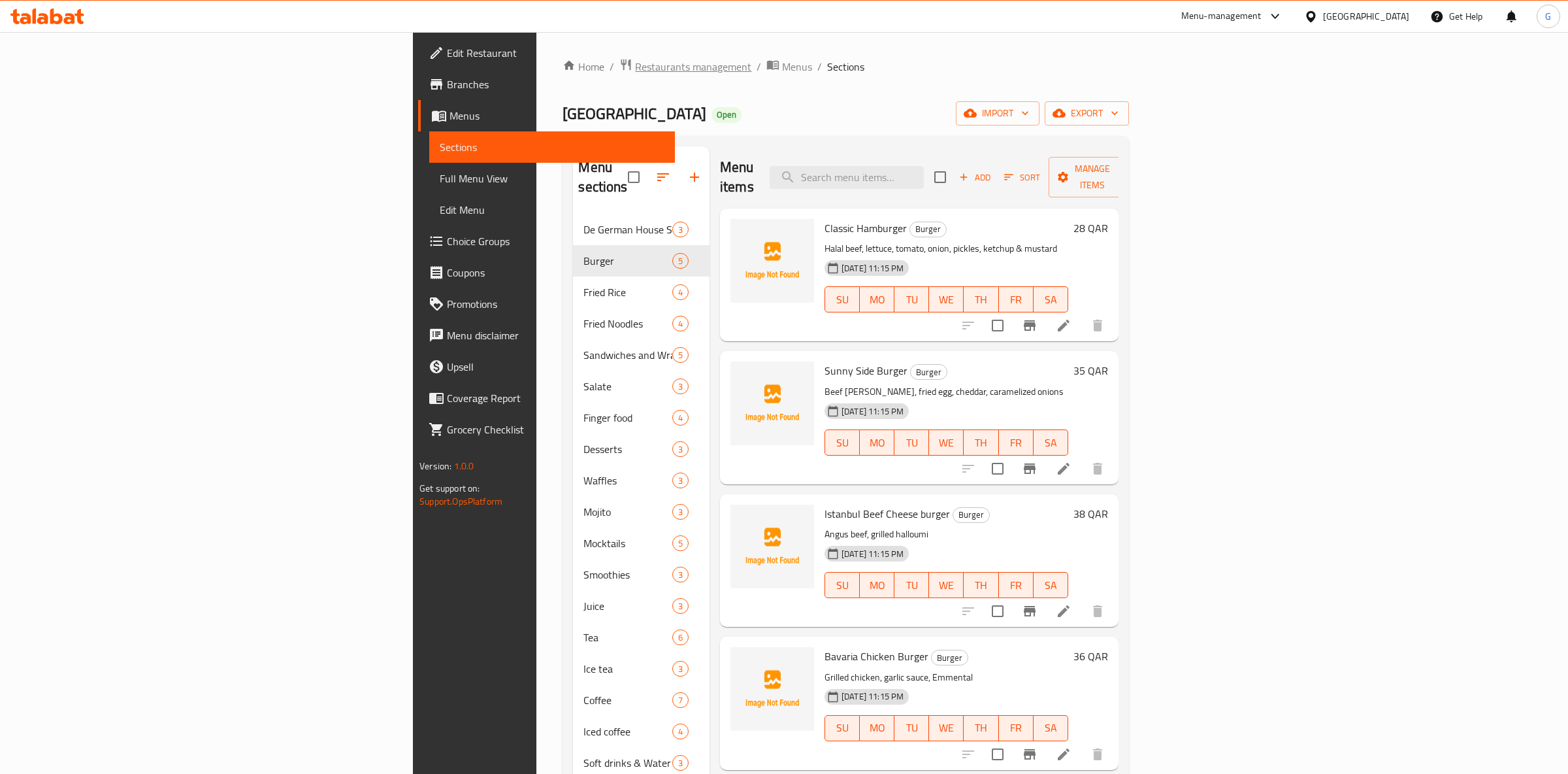
click at [635, 71] on span "Restaurants management" at bounding box center [693, 66] width 116 height 15
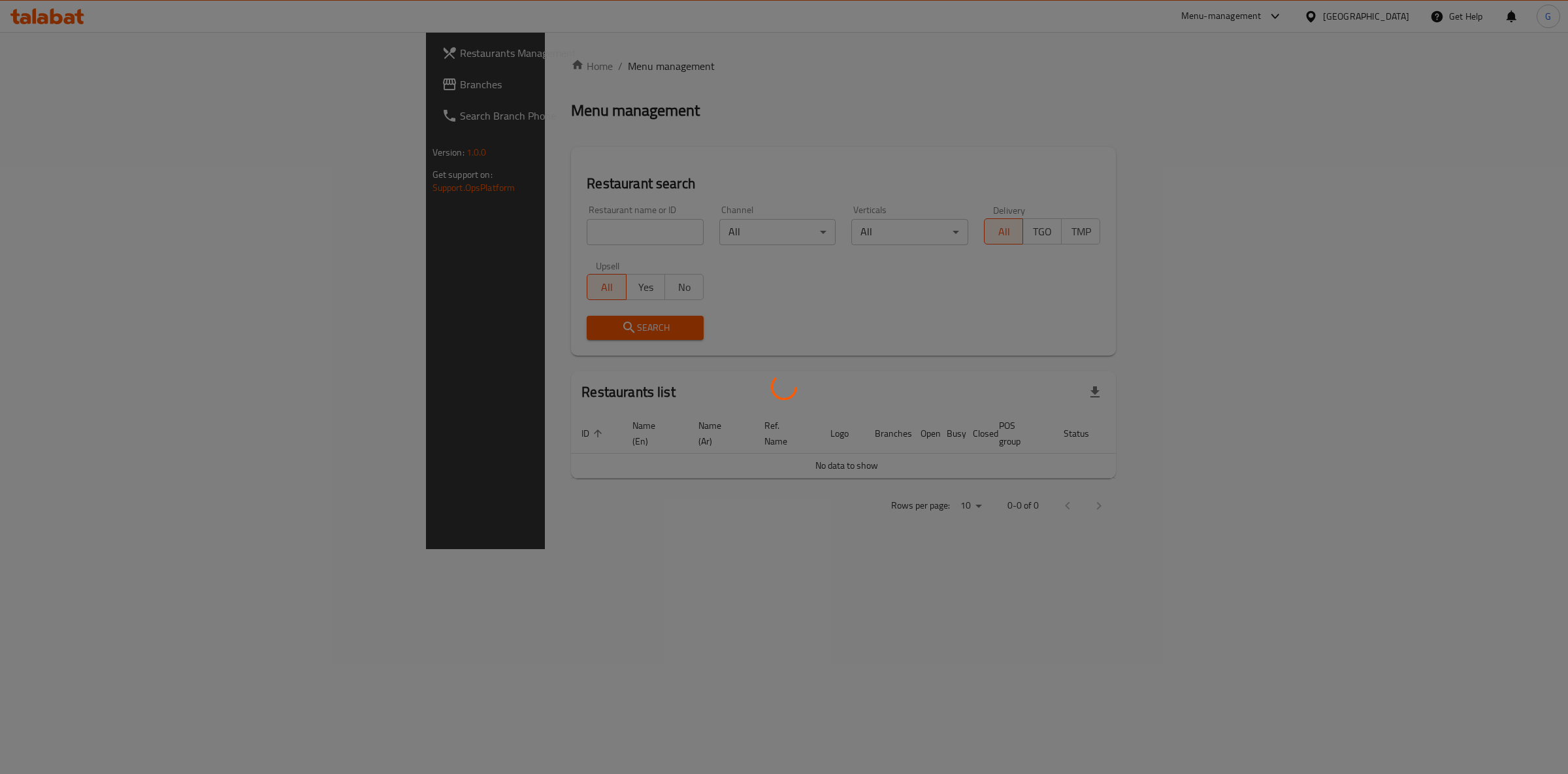
click at [571, 218] on div "Home / Menu management Menu management Restaurant search Restaurant name or ID …" at bounding box center [843, 289] width 545 height 464
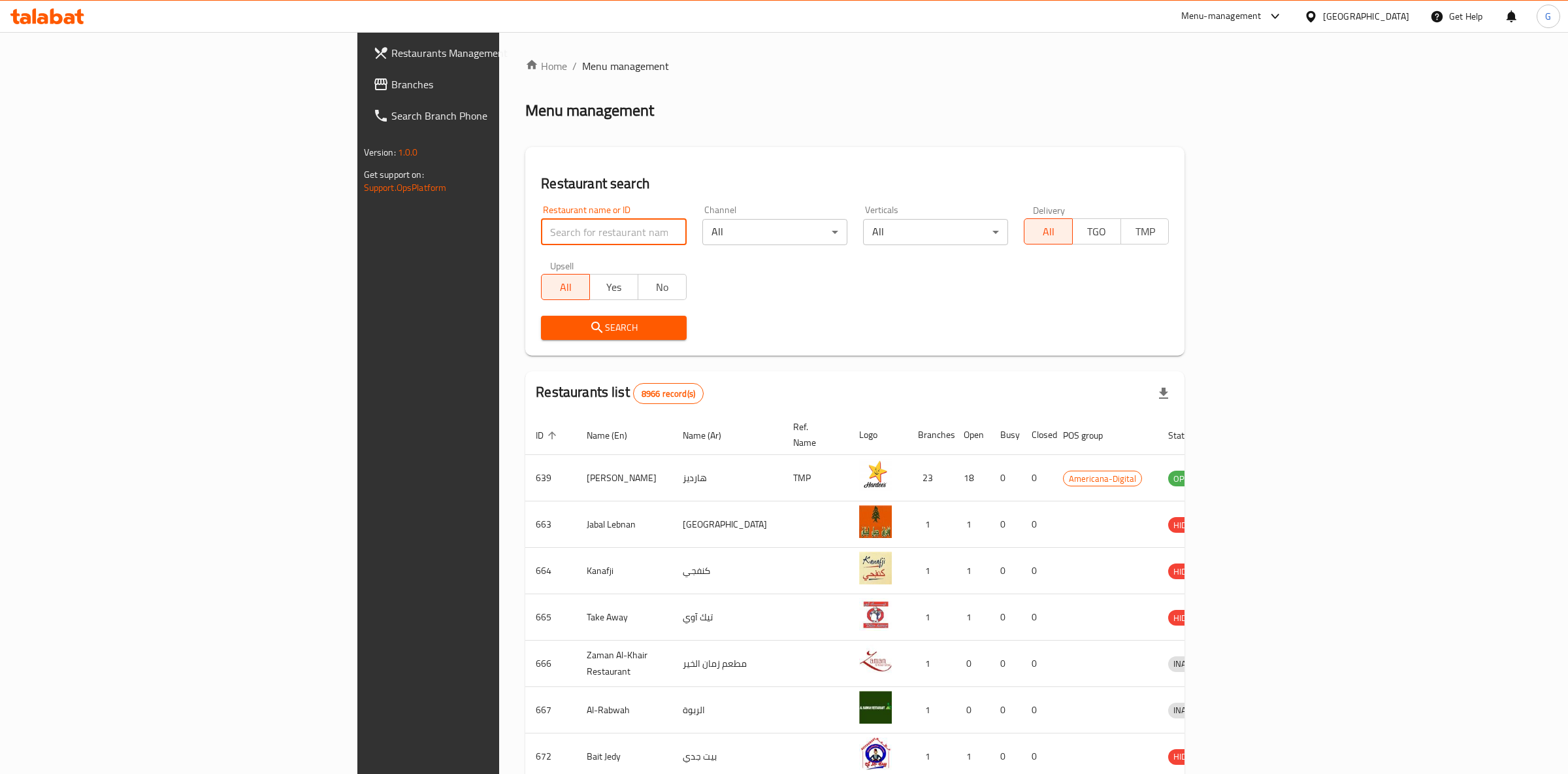
click at [541, 225] on input "search" at bounding box center [613, 232] width 145 height 26
type input "saraya"
click button "Search" at bounding box center [613, 327] width 145 height 24
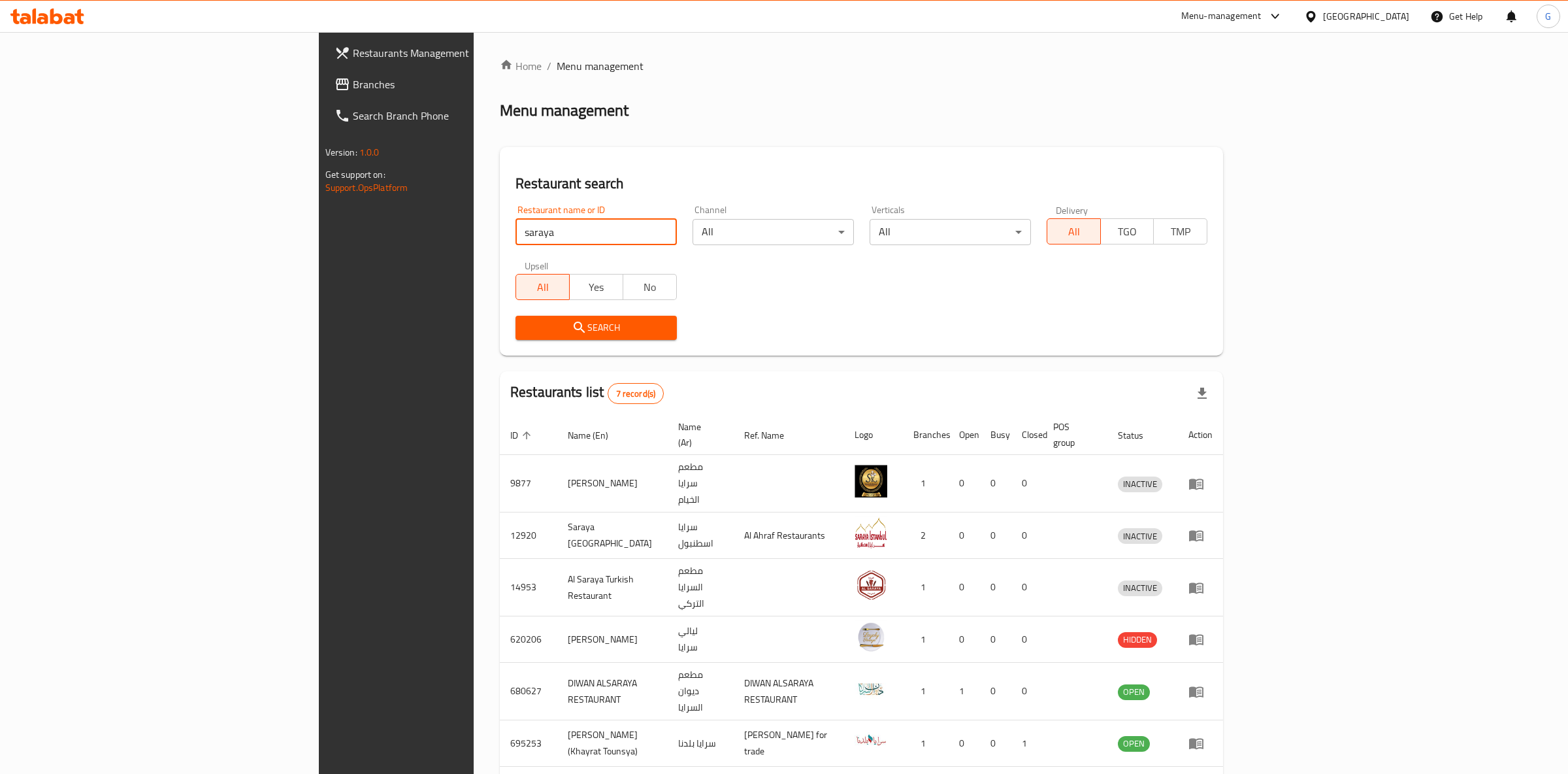
click at [353, 48] on span "Restaurants Management" at bounding box center [461, 53] width 217 height 15
